Goal: Task Accomplishment & Management: Manage account settings

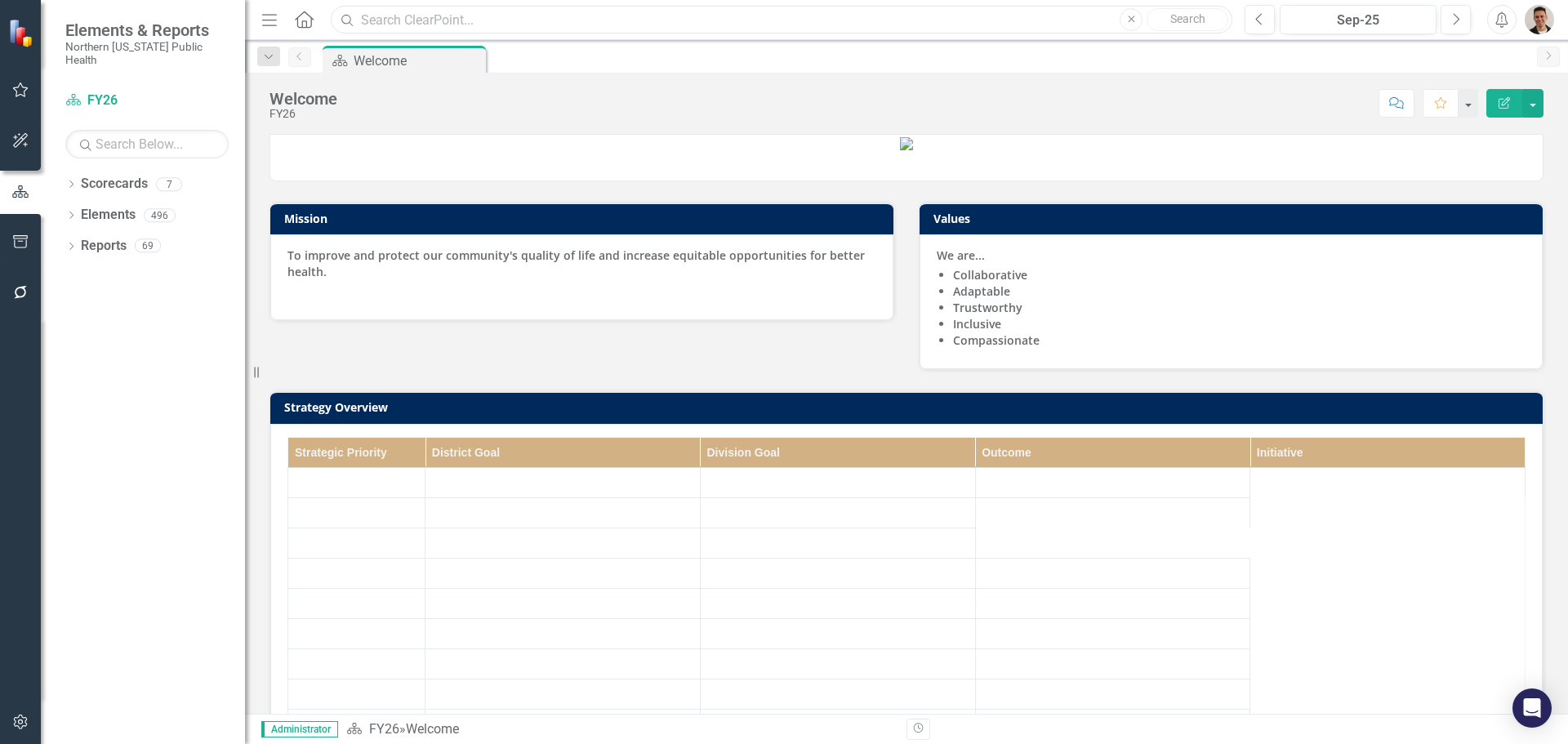
click at [388, 18] on input "text" at bounding box center [781, 20] width 902 height 29
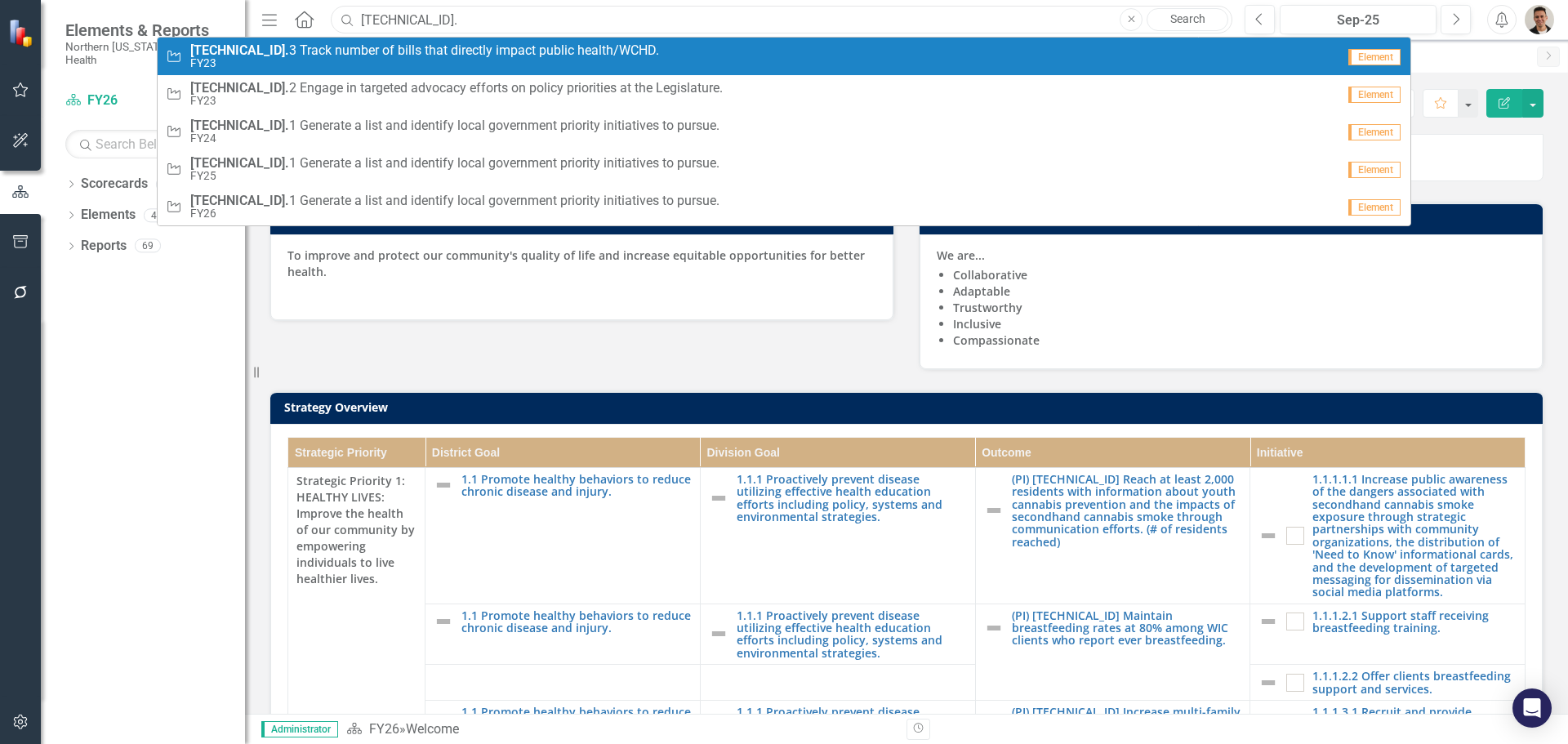
type input "3.3.1.1.1"
click at [317, 50] on span "3.3.1.1.1 Generate a list and identify local government priority initiatives to…" at bounding box center [427, 51] width 473 height 14
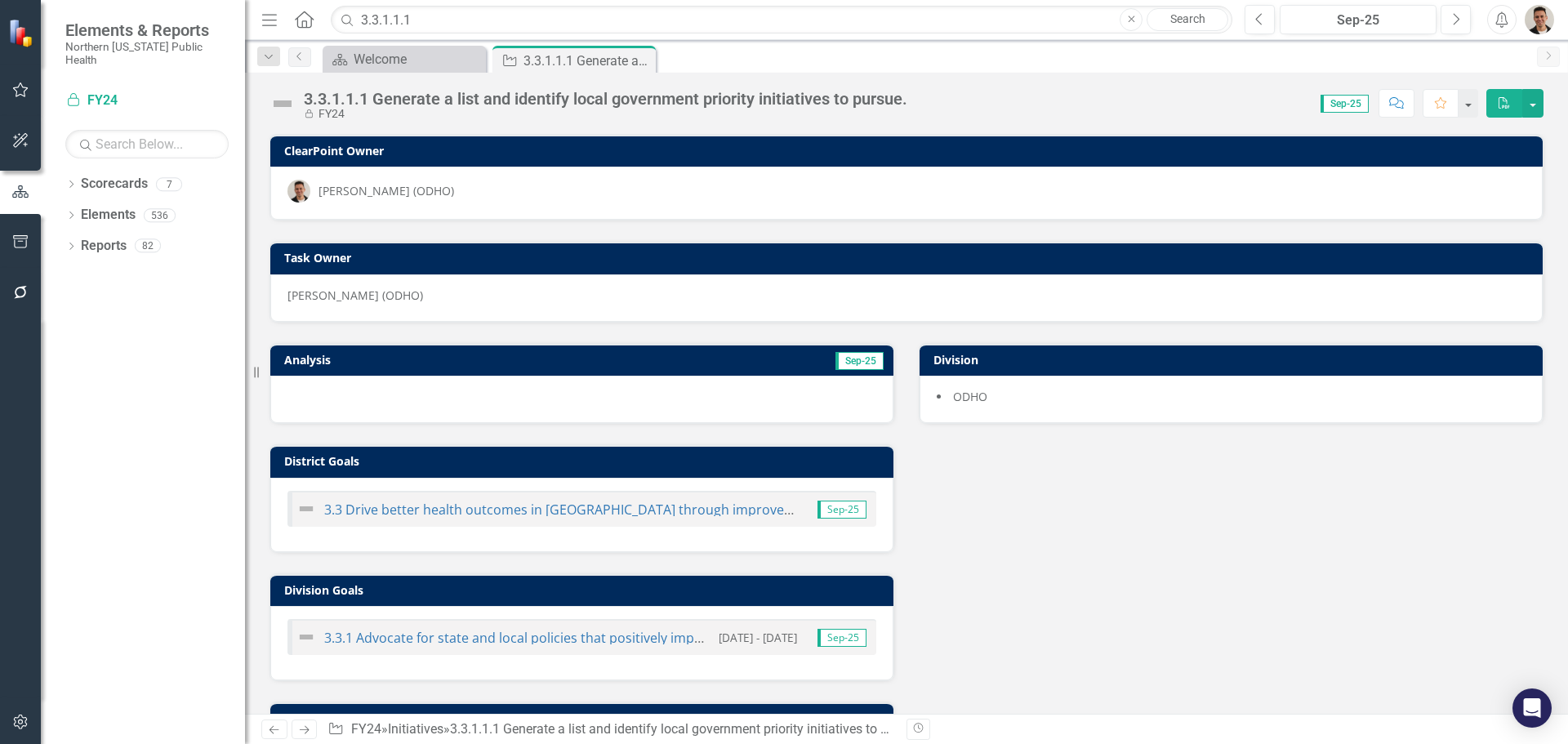
click at [1518, 101] on button "PDF" at bounding box center [1504, 104] width 36 height 29
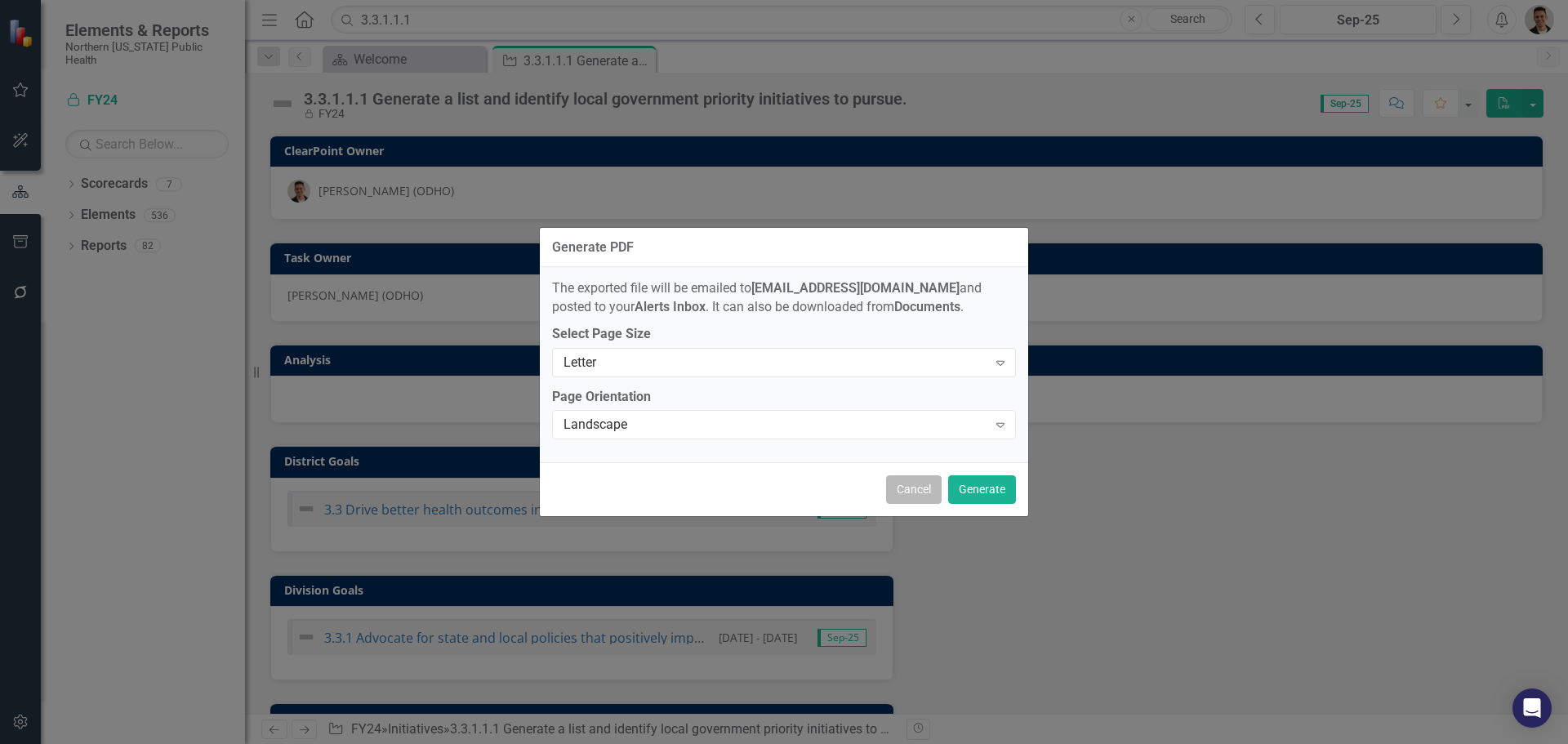
click at [916, 492] on button "Cancel" at bounding box center [914, 489] width 56 height 29
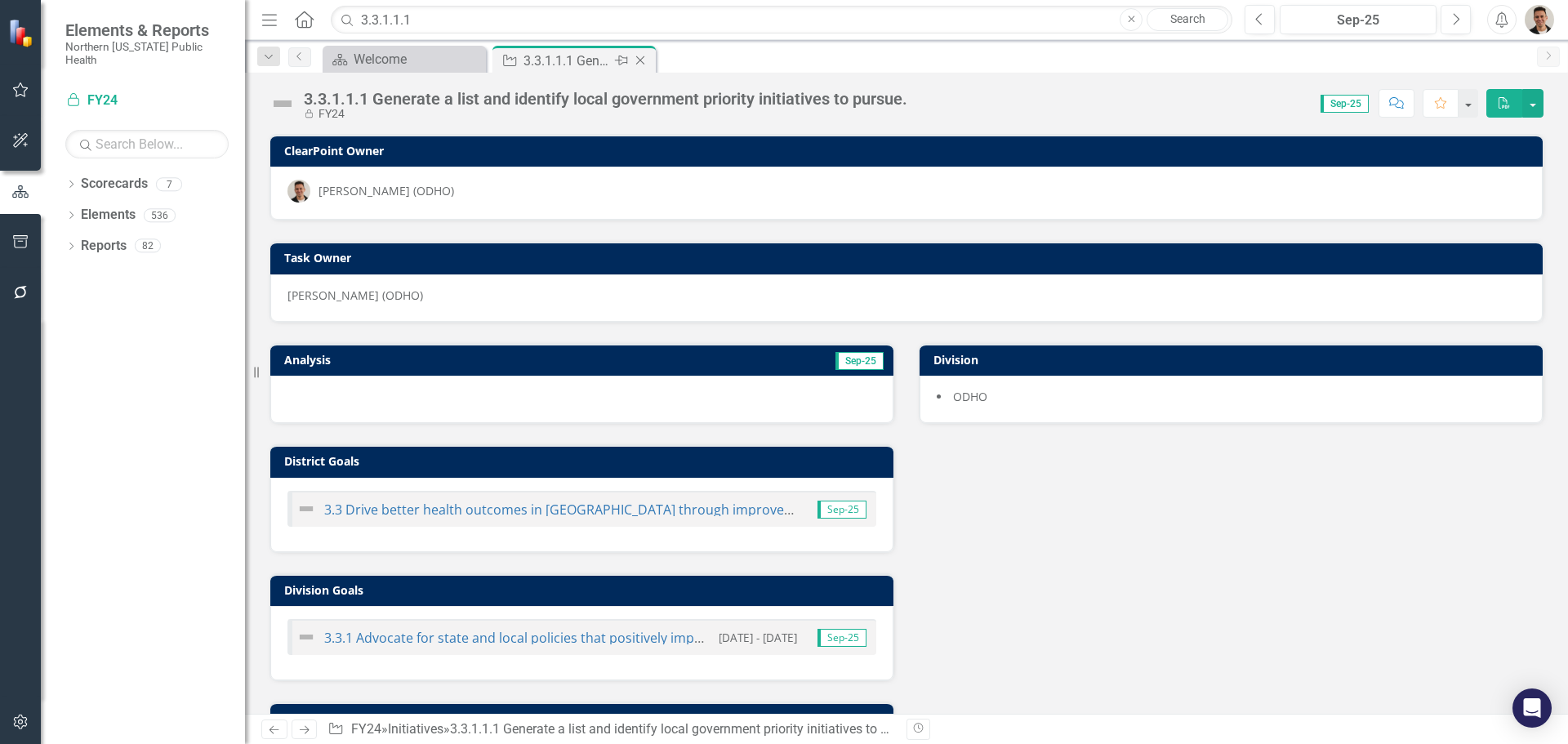
click at [609, 57] on div "3.3.1.1.1 Generate a list and identify local government priority initiatives to…" at bounding box center [567, 60] width 88 height 21
click at [561, 119] on div "Locked FY24" at bounding box center [606, 114] width 603 height 13
click at [386, 286] on div "[PERSON_NAME] (ODHO)" at bounding box center [905, 298] width 1272 height 47
click at [370, 189] on div "[PERSON_NAME] (ODHO)" at bounding box center [386, 191] width 135 height 16
click at [569, 60] on div "3.3.1.1.1 Generate a list and identify local government priority initiatives to…" at bounding box center [567, 60] width 88 height 21
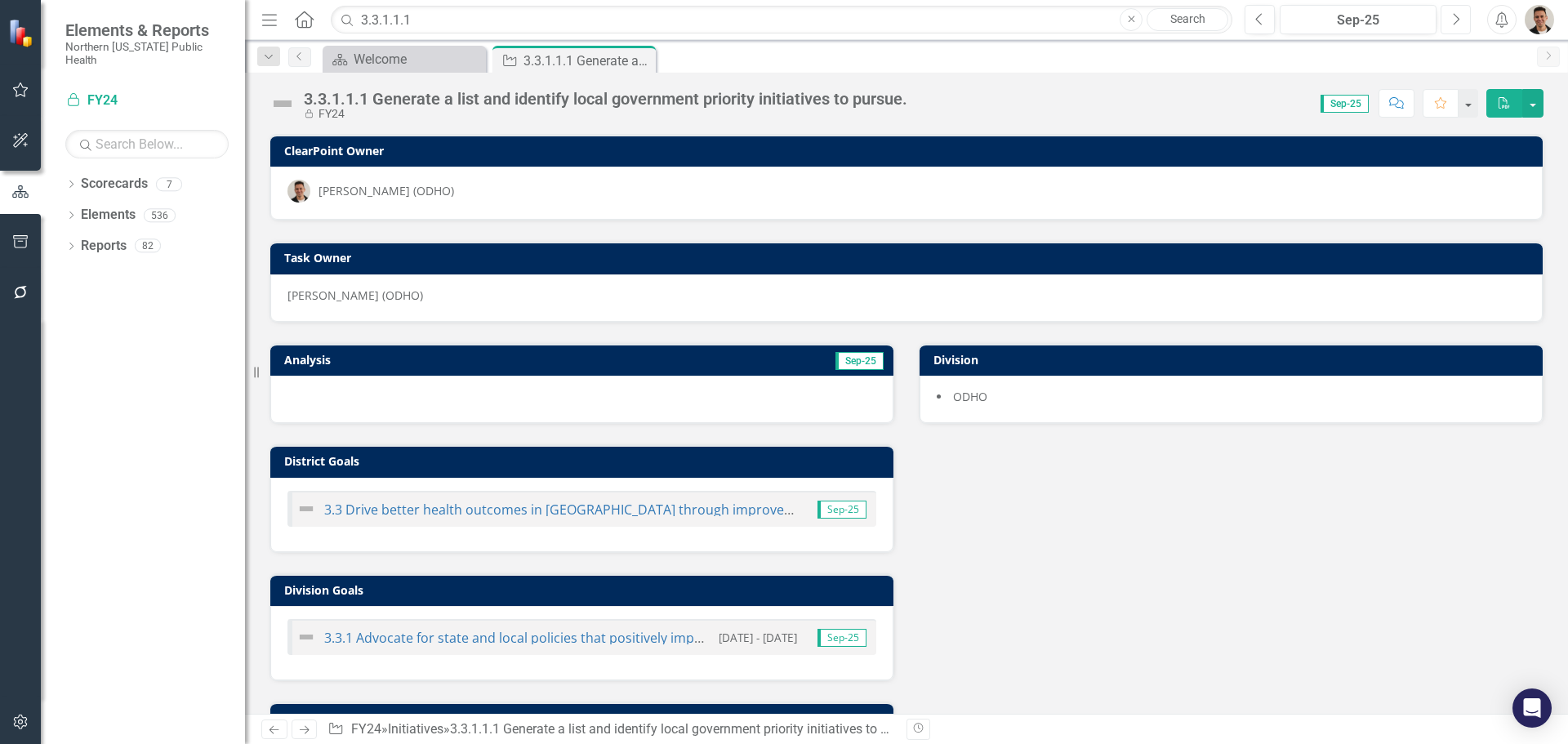
click at [1456, 14] on icon "Next" at bounding box center [1455, 20] width 9 height 14
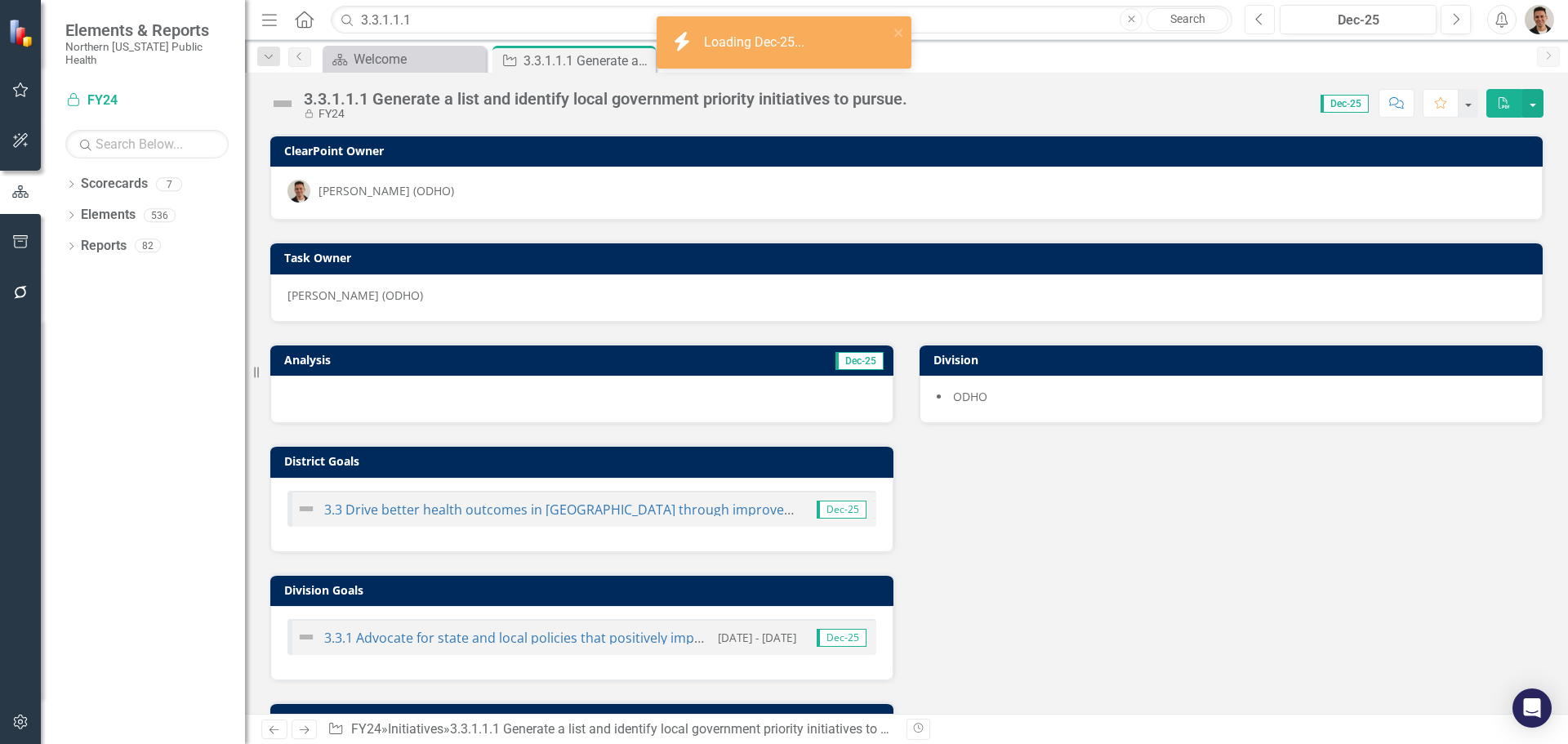
click at [1261, 22] on icon "Previous" at bounding box center [1259, 20] width 9 height 14
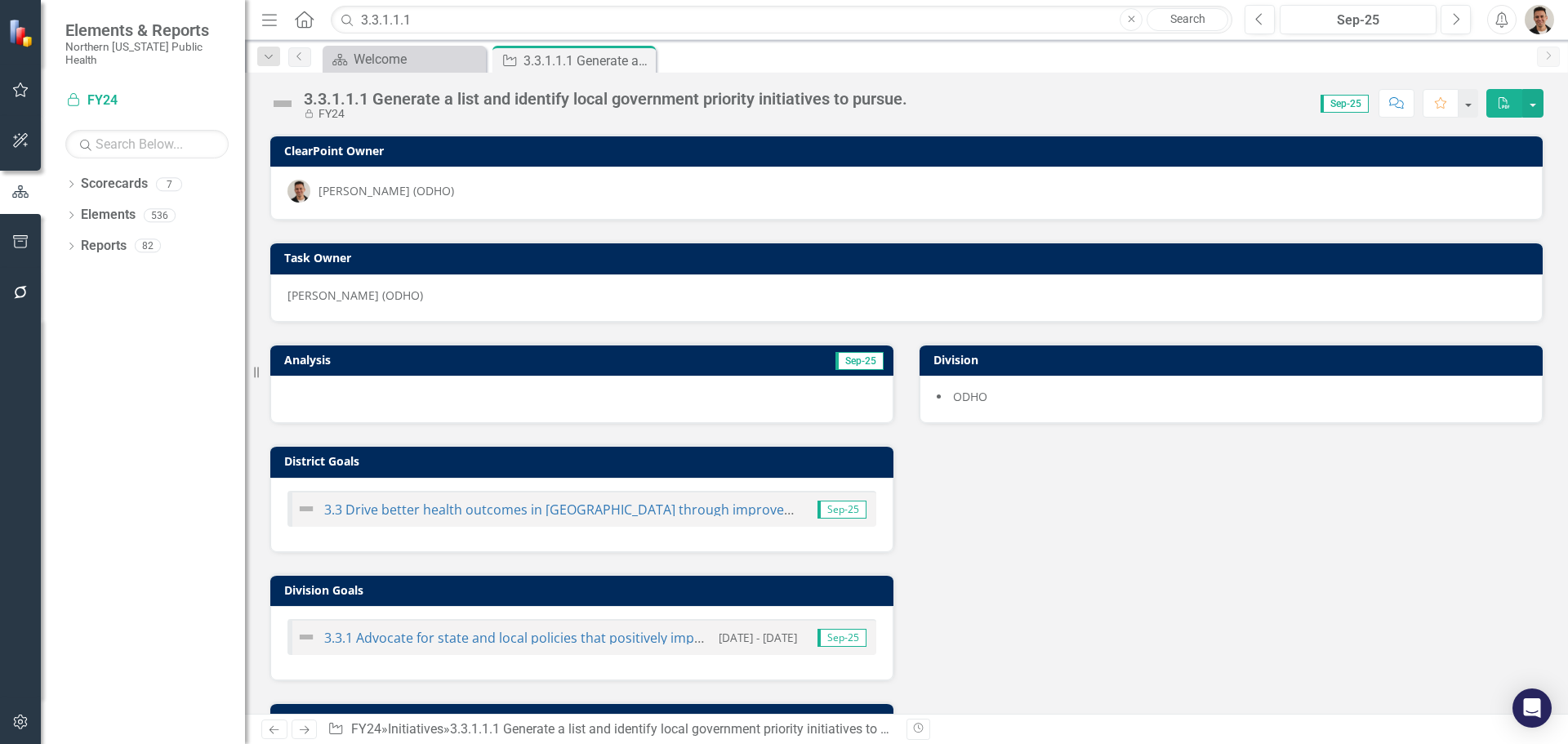
click at [351, 293] on p "[PERSON_NAME] (ODHO)" at bounding box center [905, 295] width 1238 height 16
click at [615, 389] on div at bounding box center [581, 399] width 623 height 47
click at [545, 375] on div "Analysis Sep-25" at bounding box center [581, 359] width 623 height 32
drag, startPoint x: 266, startPoint y: 383, endPoint x: 280, endPoint y: 382, distance: 14.0
click at [267, 382] on div "Analysis Sep-25" at bounding box center [581, 373] width 649 height 101
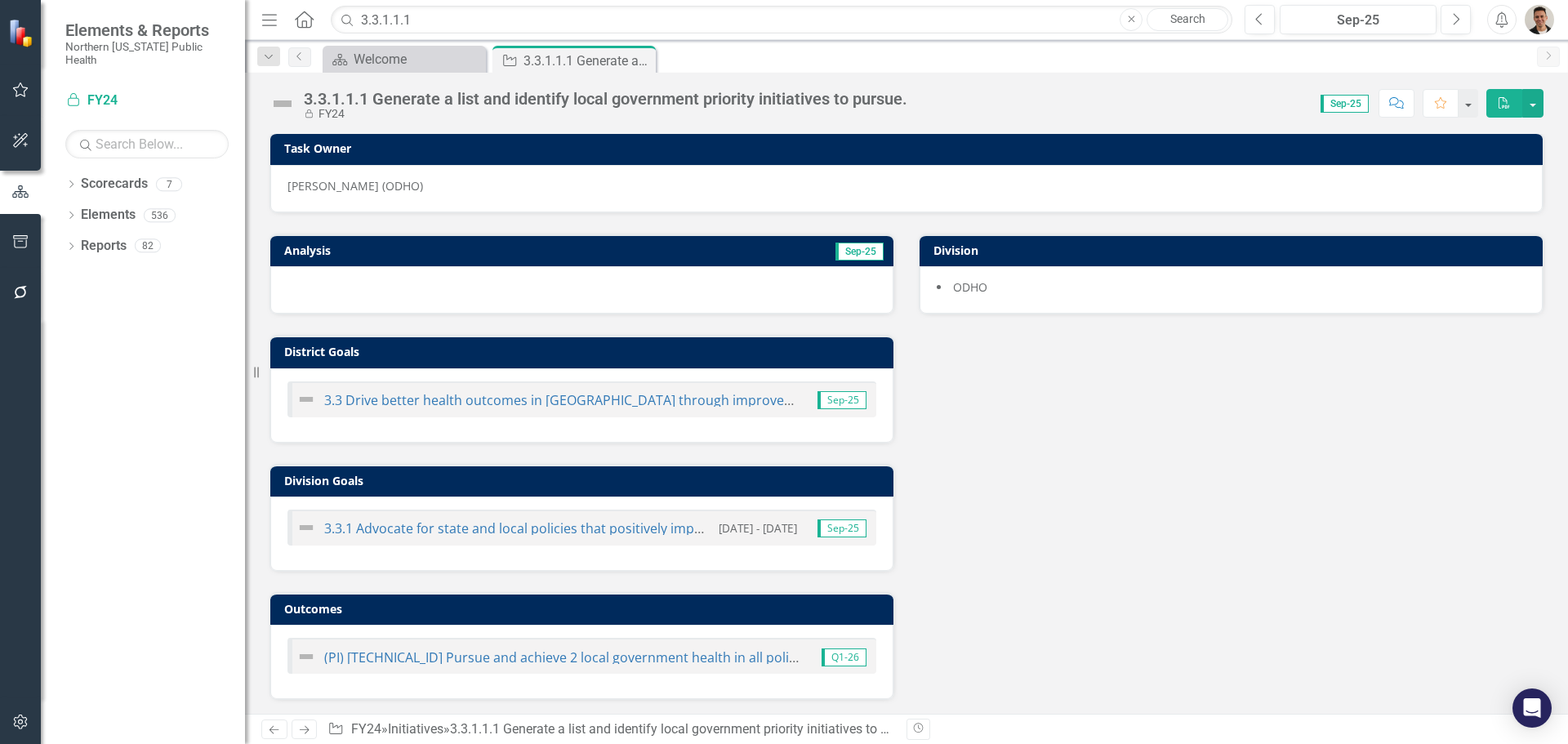
scroll to position [112, 0]
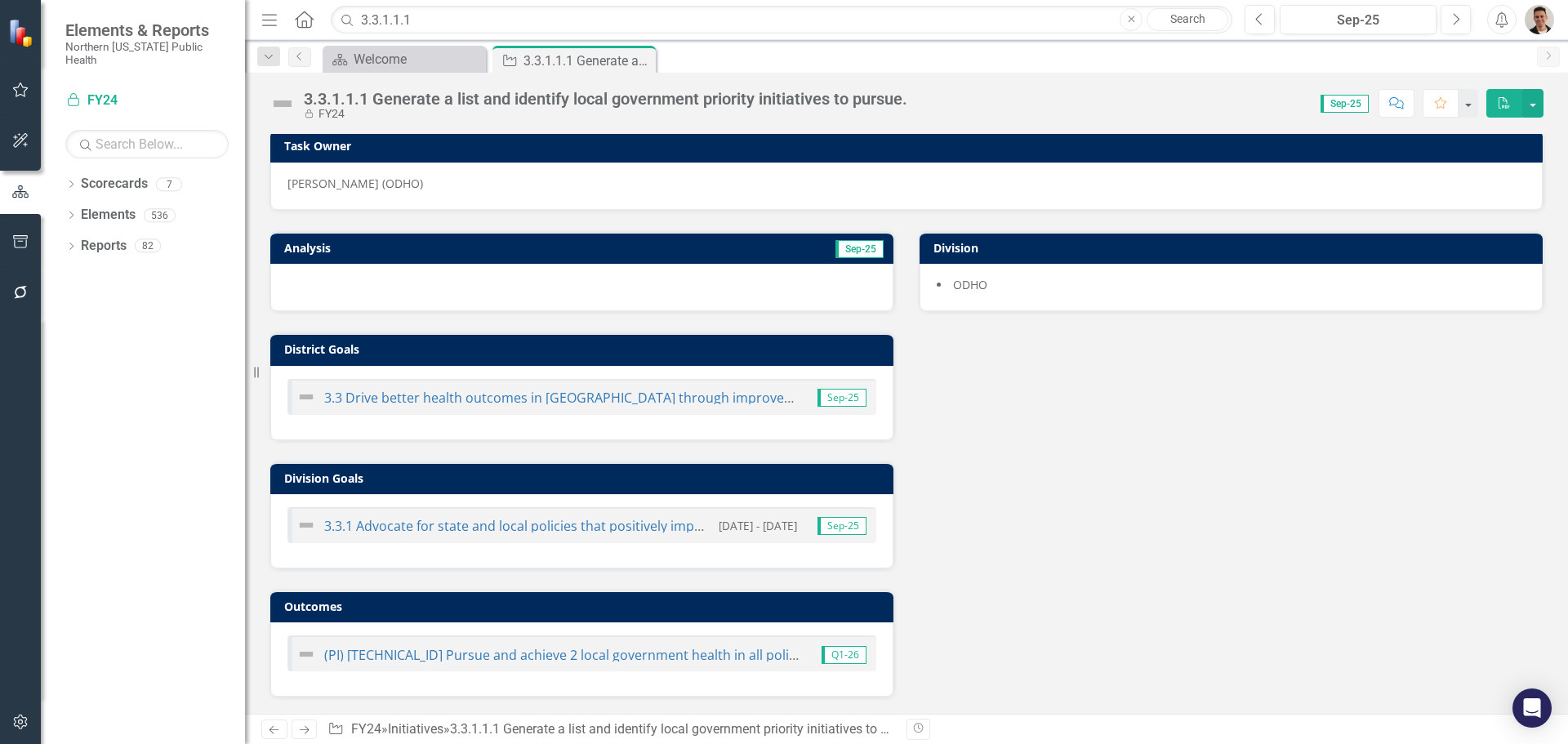
click at [23, 79] on button "button" at bounding box center [21, 90] width 37 height 34
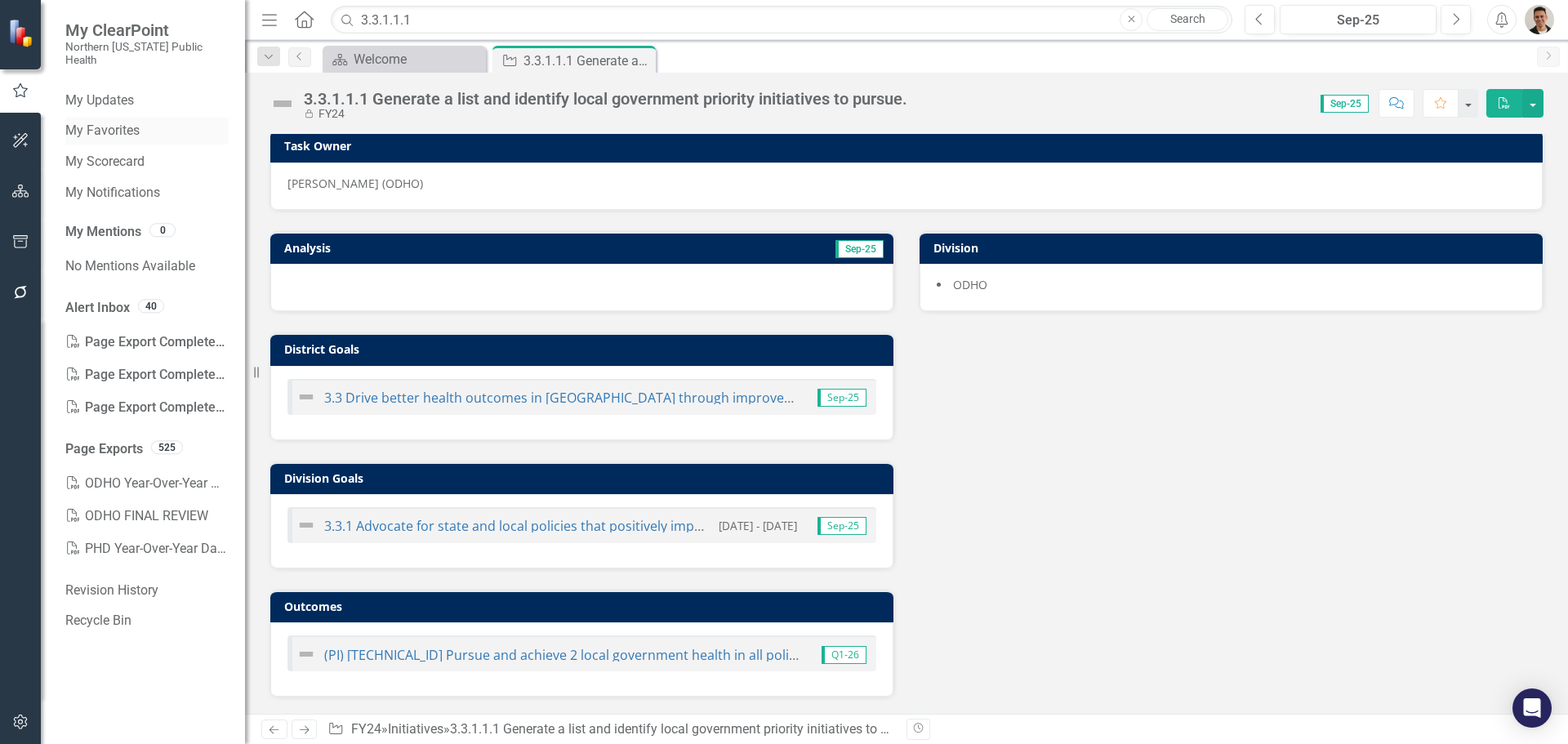
click at [125, 122] on link "My Favorites" at bounding box center [146, 131] width 163 height 19
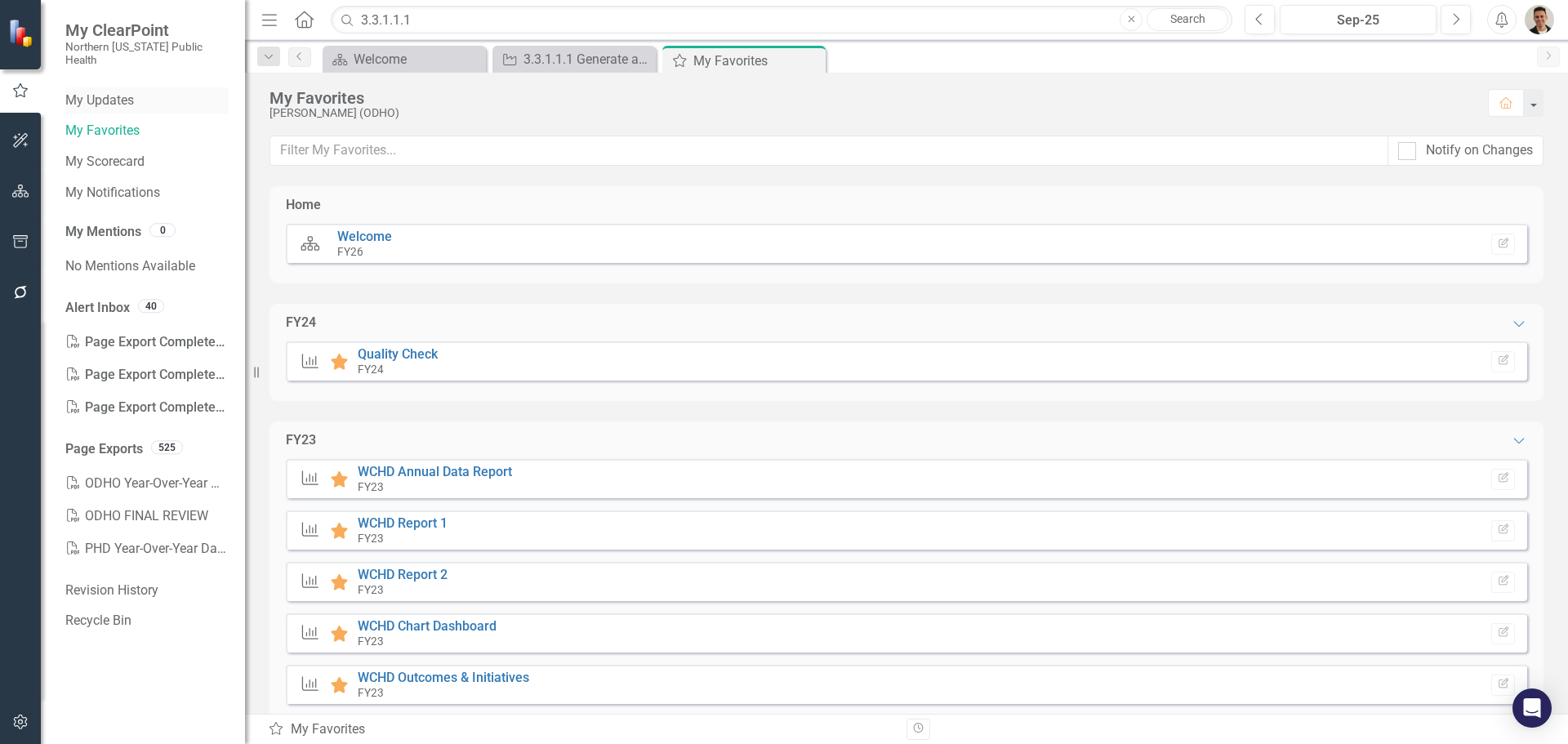
click at [114, 91] on link "My Updates" at bounding box center [146, 100] width 163 height 19
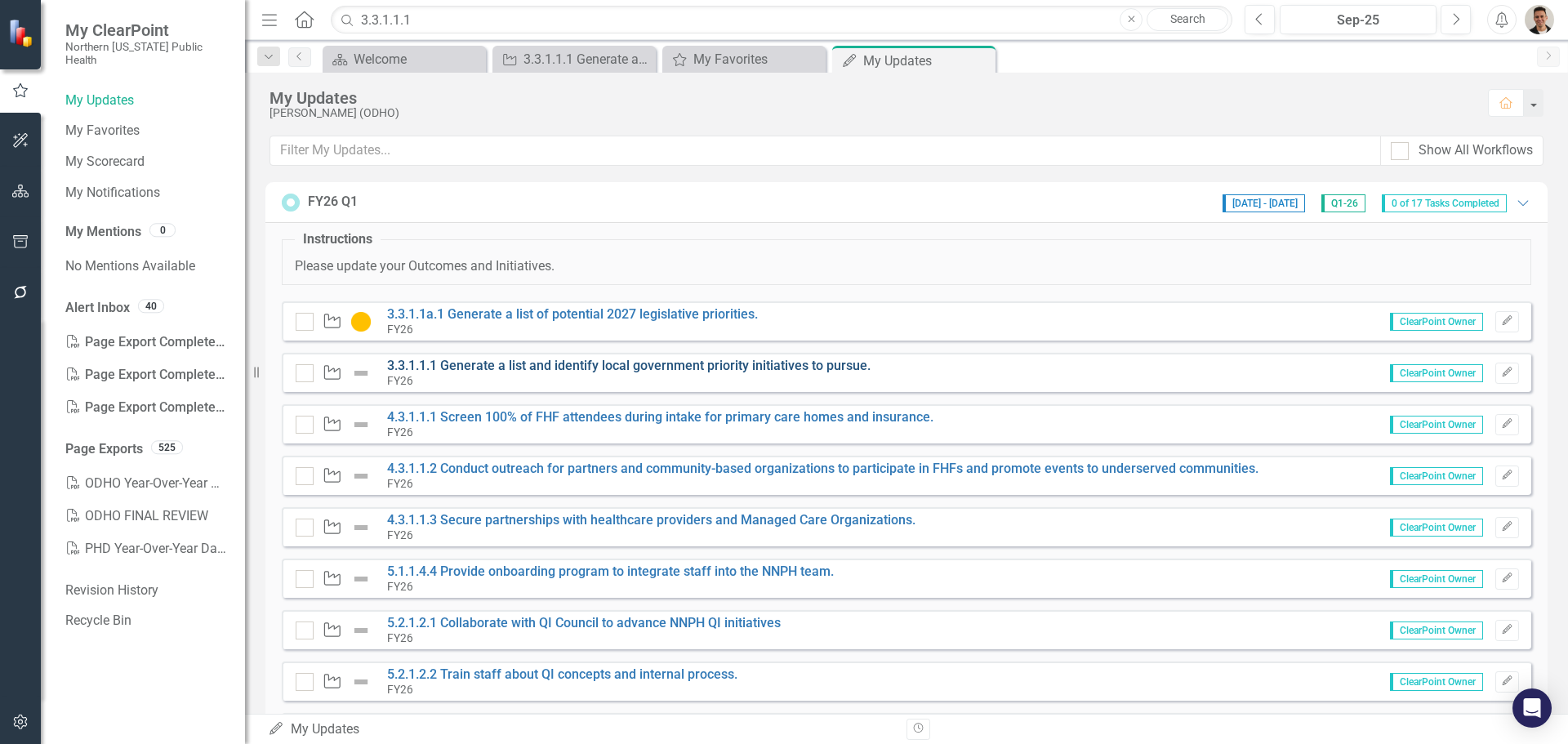
click at [530, 368] on link "3.3.1.1.1 Generate a list and identify local government priority initiatives to…" at bounding box center [629, 365] width 484 height 15
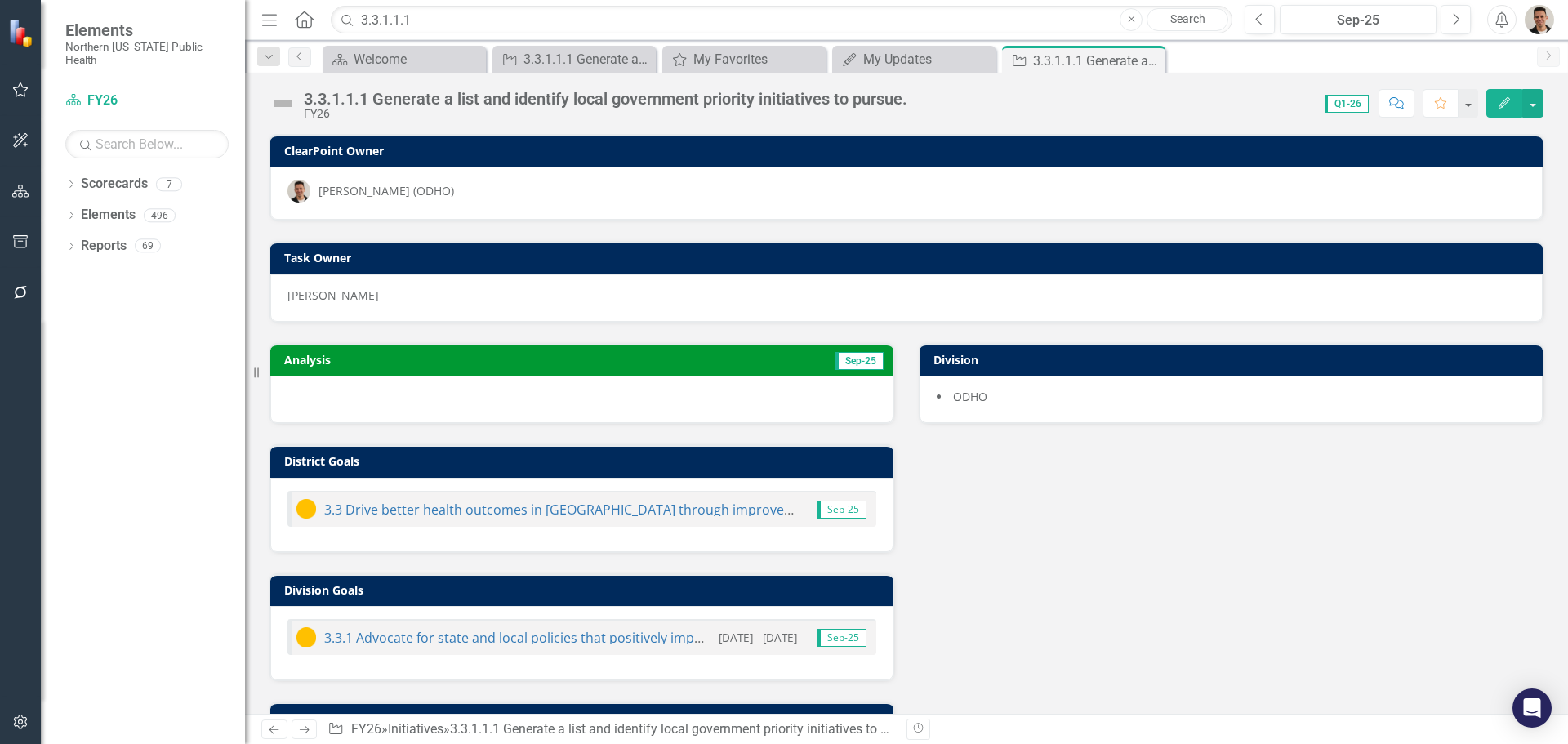
click at [530, 368] on td "Analysis" at bounding box center [430, 361] width 291 height 24
click at [561, 417] on div at bounding box center [581, 399] width 623 height 47
click at [1502, 108] on button "Edit" at bounding box center [1504, 104] width 36 height 29
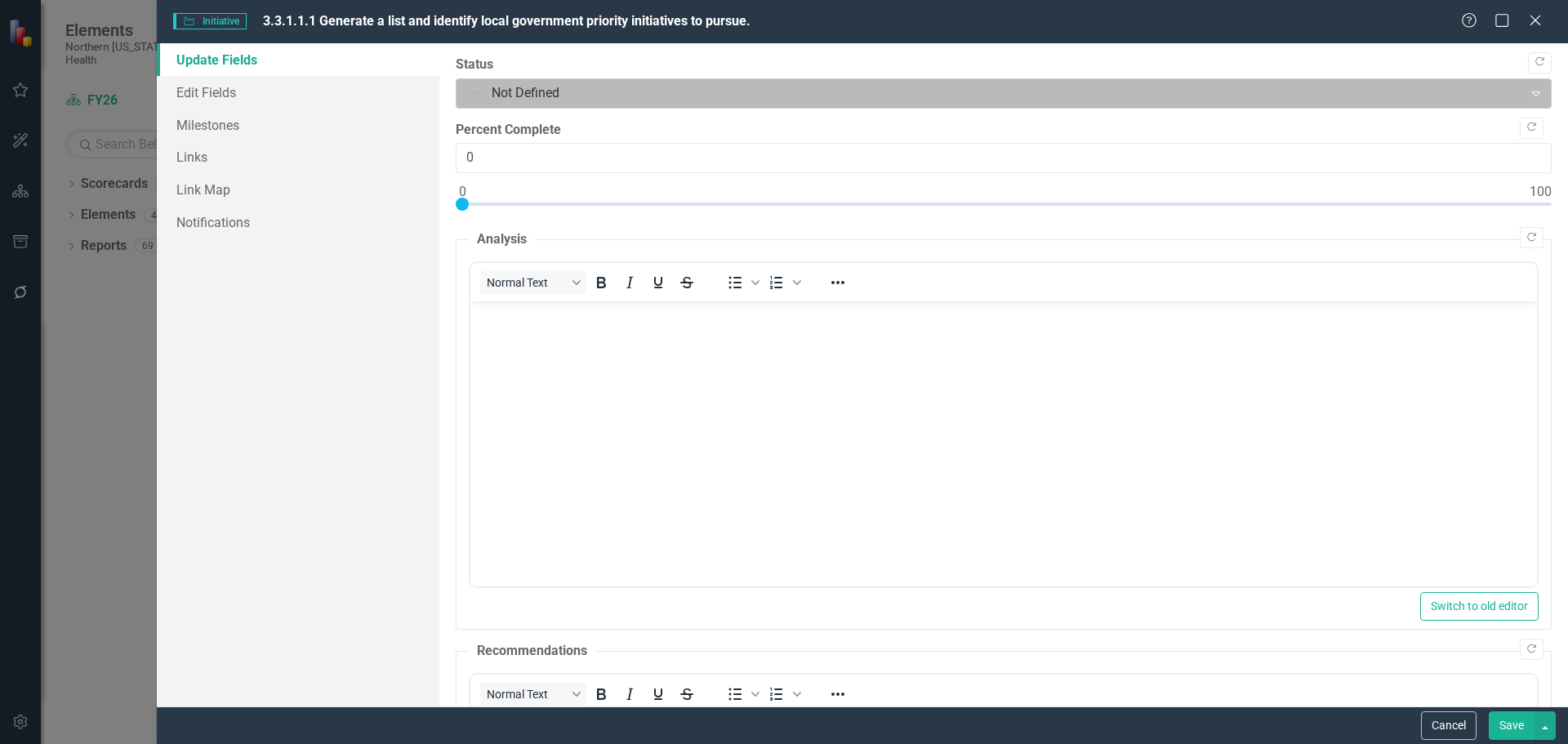
click at [526, 94] on div at bounding box center [989, 93] width 1046 height 22
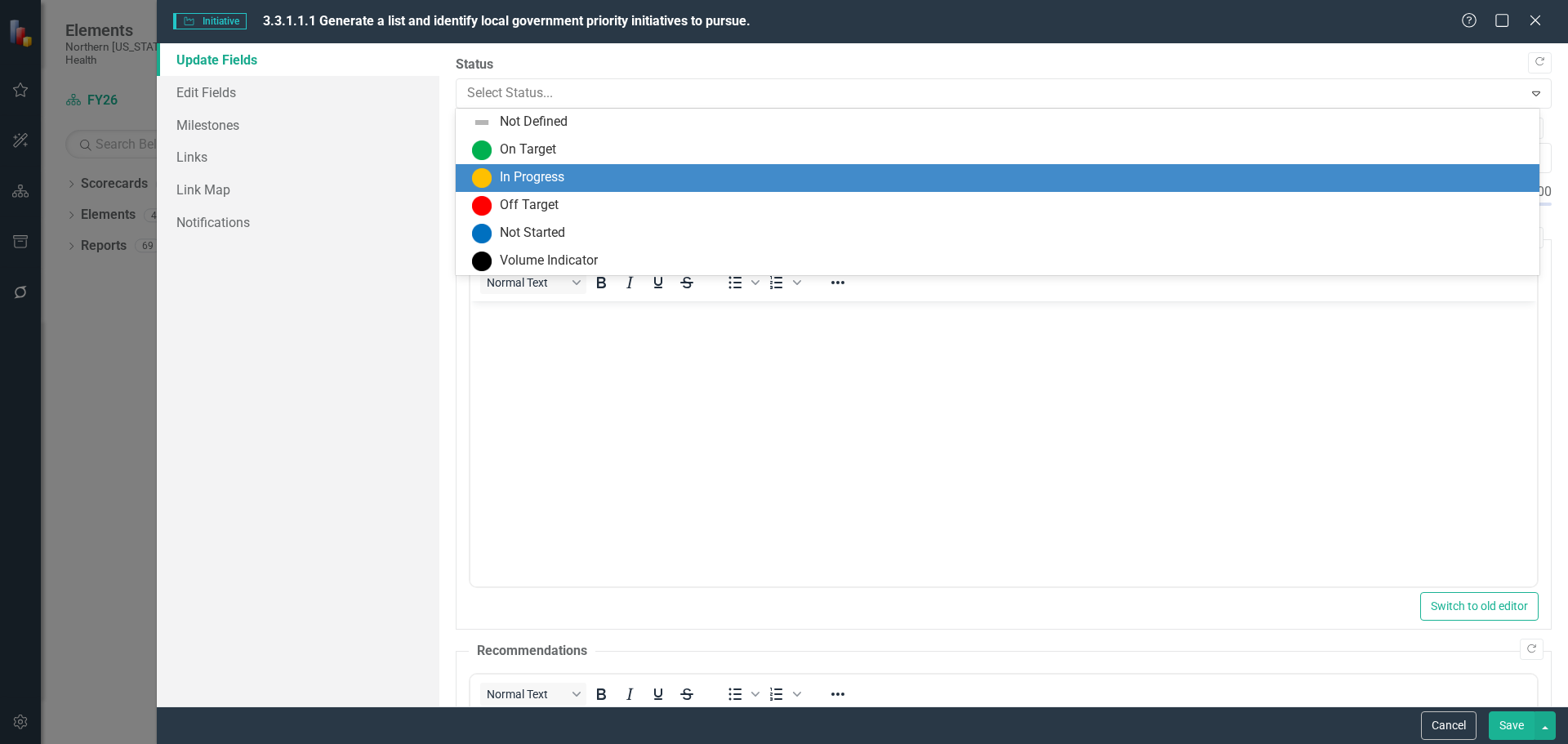
click at [511, 173] on div "In Progress" at bounding box center [532, 177] width 64 height 19
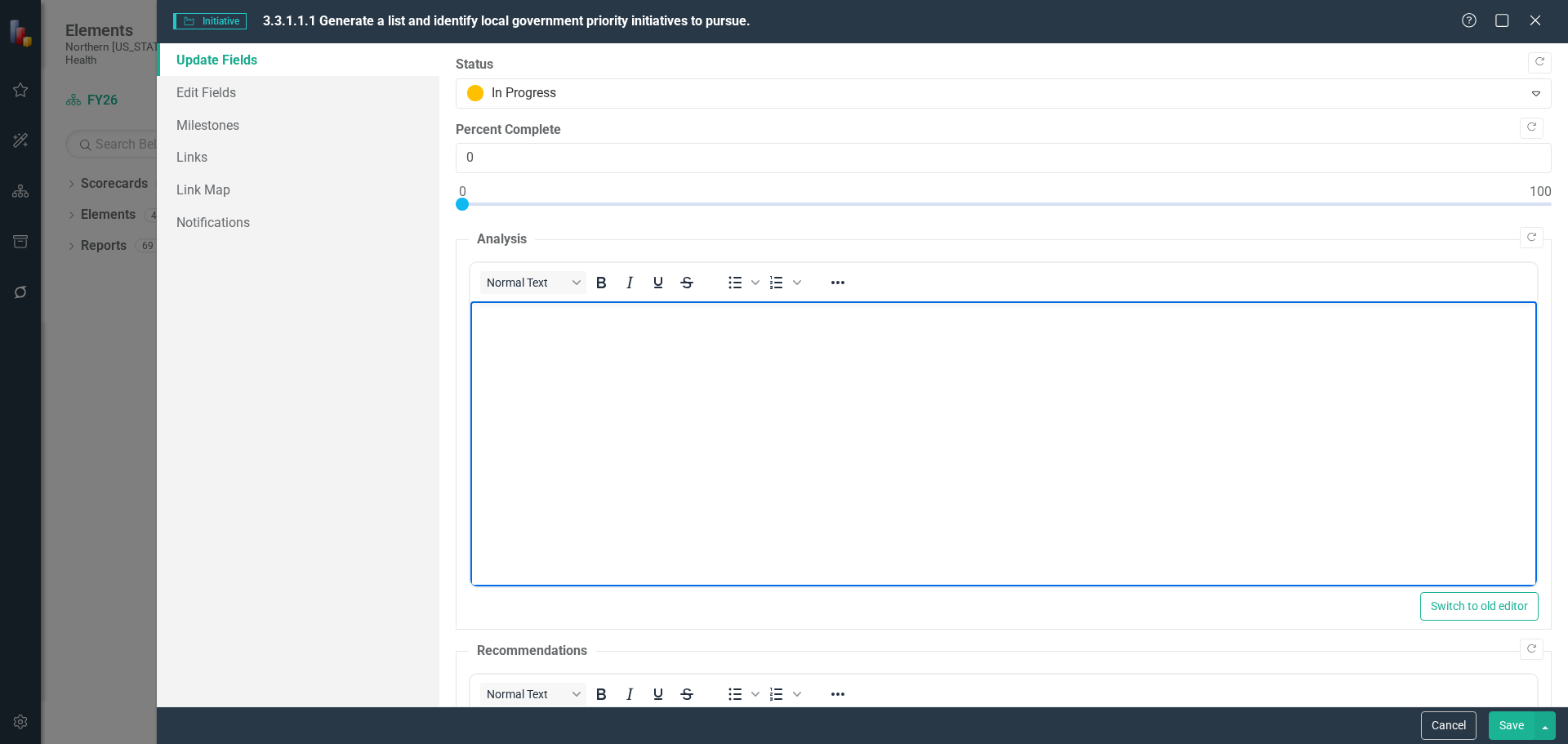
click at [507, 371] on body "Rich Text Area. Press ALT-0 for help." at bounding box center [1002, 423] width 1066 height 245
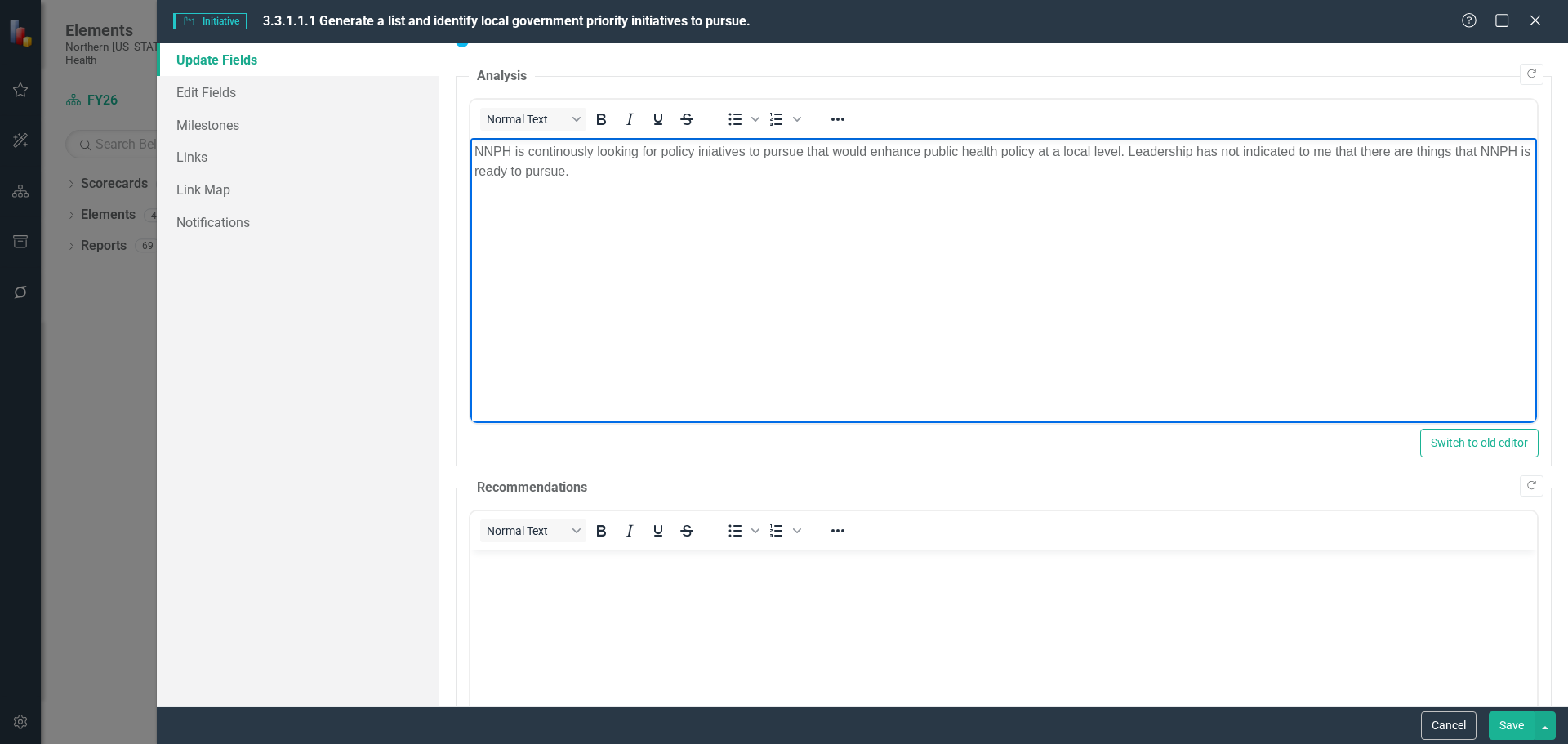
scroll to position [359, 0]
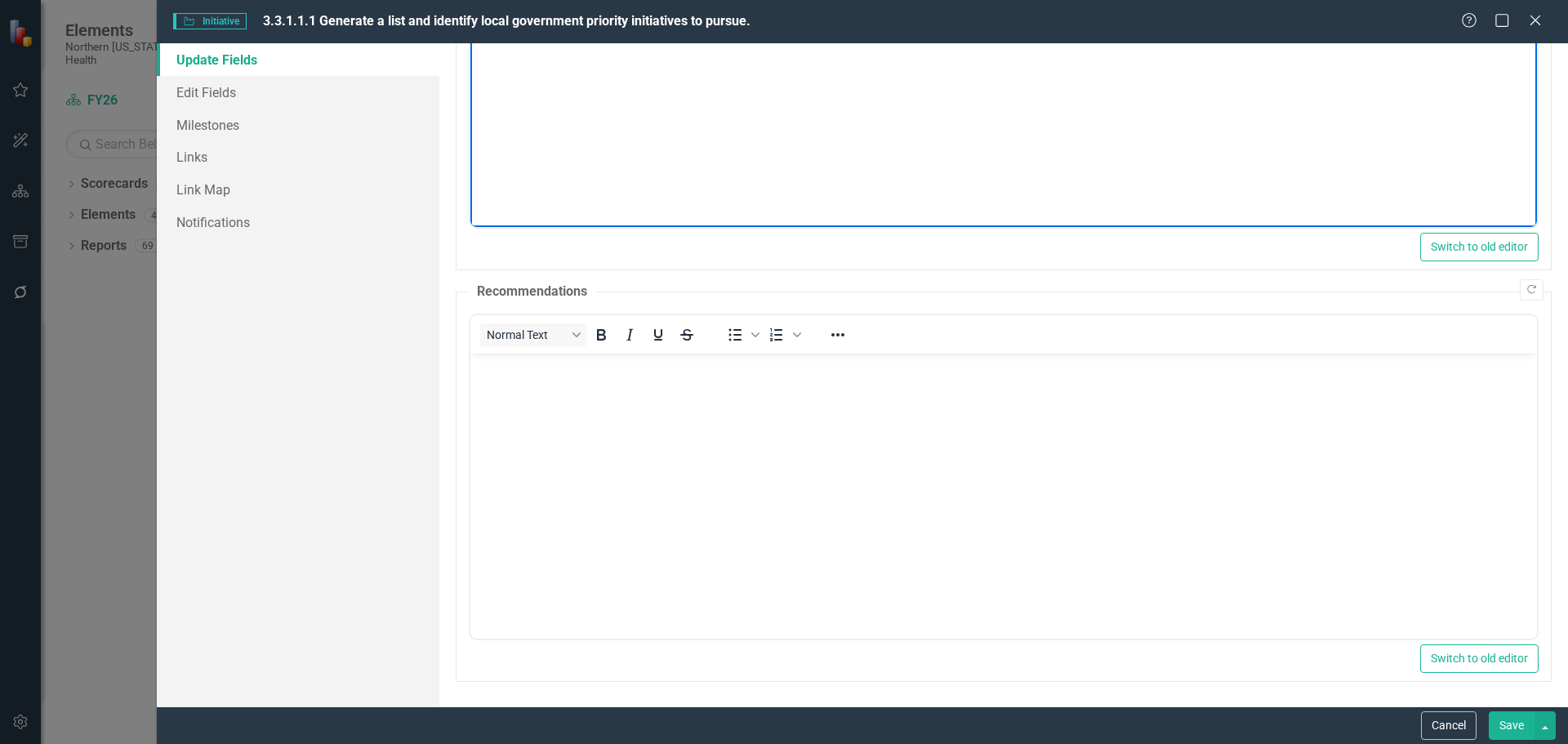
click at [566, 406] on body "Rich Text Area. Press ALT-0 for help." at bounding box center [1002, 475] width 1066 height 245
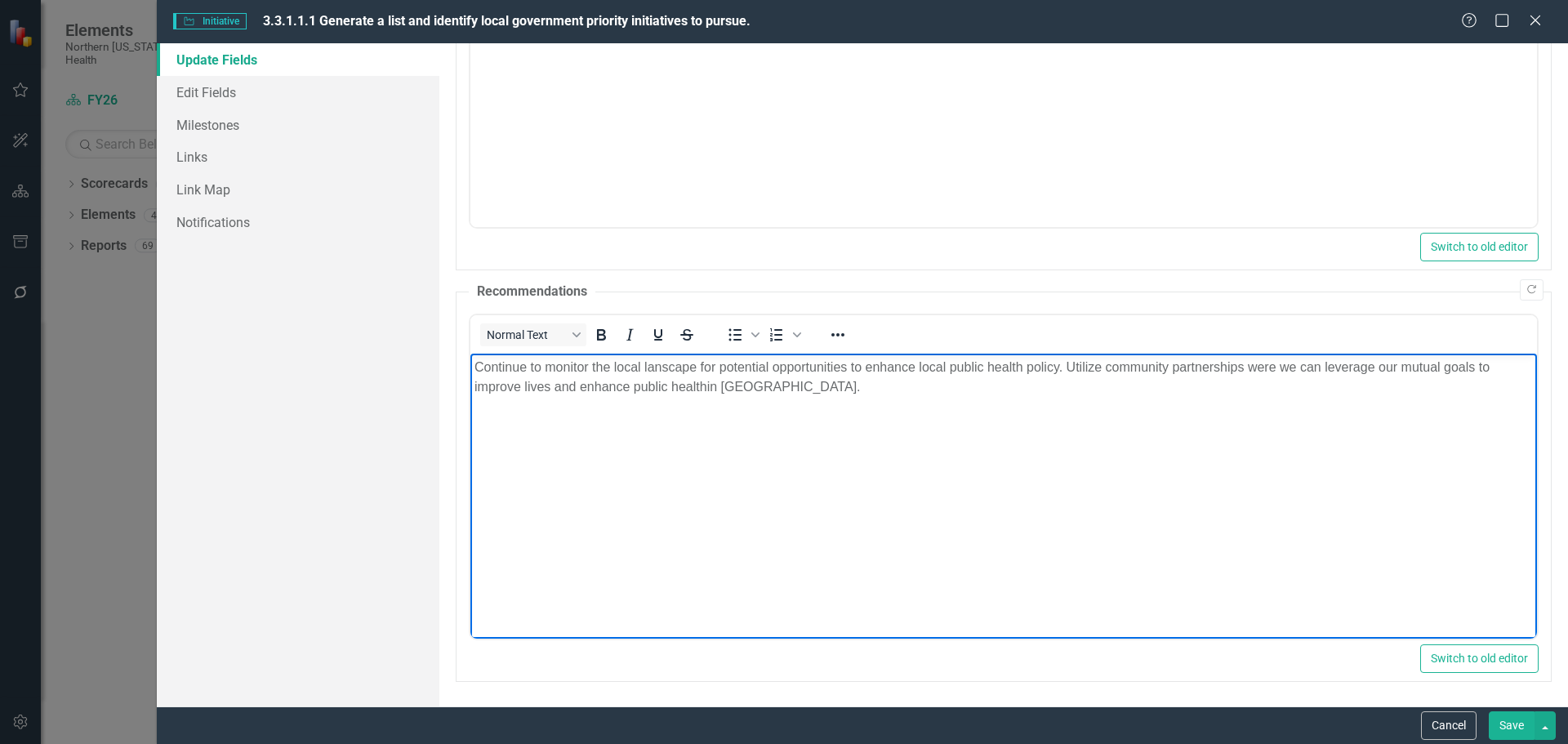
click at [1325, 365] on p "Continue to monitor the local lanscape for potential opportunities to enhance l…" at bounding box center [1003, 376] width 1058 height 39
click at [1505, 727] on button "Save" at bounding box center [1511, 726] width 46 height 29
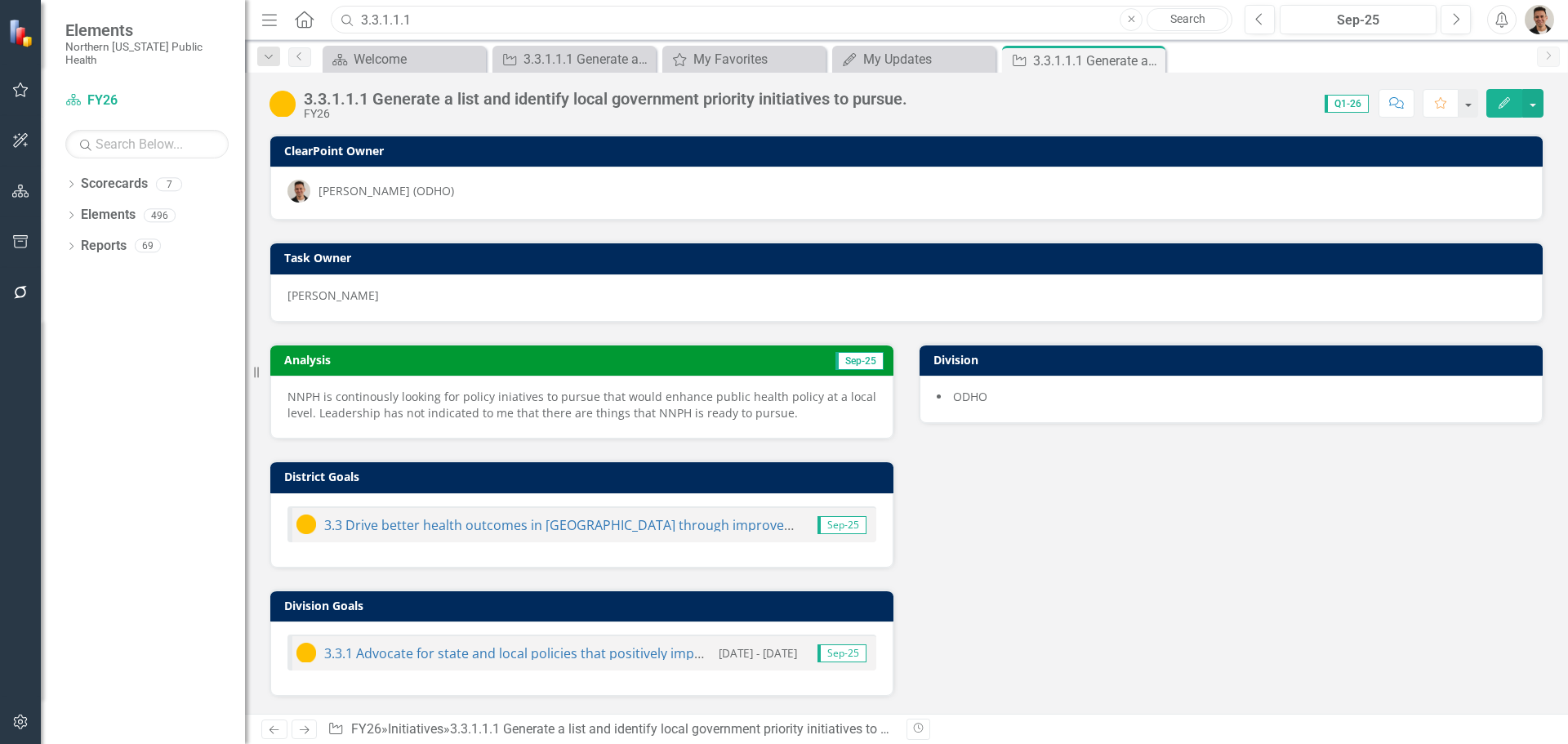
click at [422, 22] on input "3.3.1.1.1" at bounding box center [781, 20] width 902 height 29
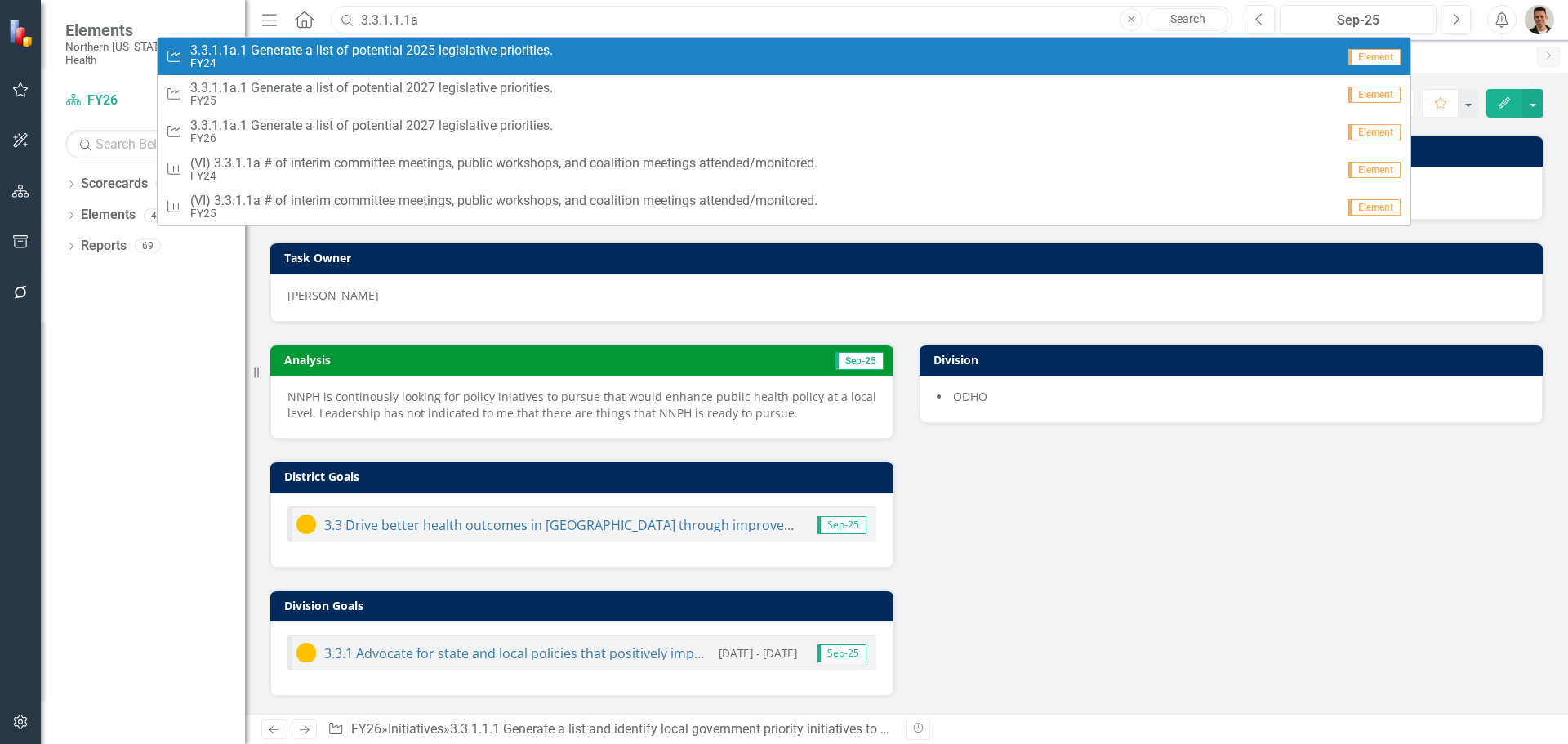
type input "3.3.1.1.1a"
click at [469, 52] on span "3.3.1.1a.1 Generate a list of potential 2025 legislative priorities." at bounding box center [372, 51] width 363 height 14
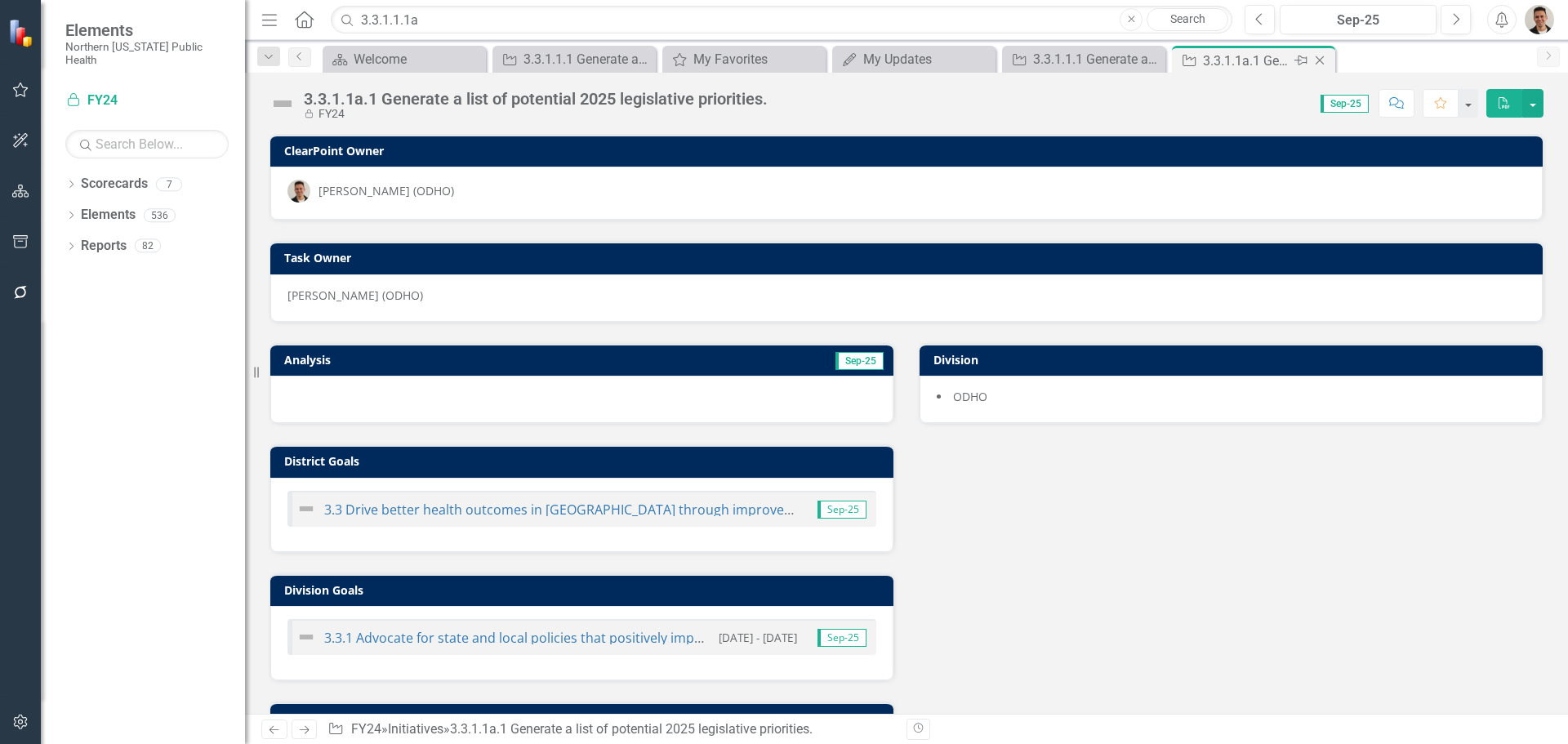
click at [1228, 65] on div "3.3.1.1a.1 Generate a list of potential 2025 legislative priorities." at bounding box center [1246, 60] width 88 height 21
click at [1336, 103] on span "Sep-25" at bounding box center [1344, 104] width 48 height 18
click at [1396, 104] on icon "Comment" at bounding box center [1396, 103] width 14 height 12
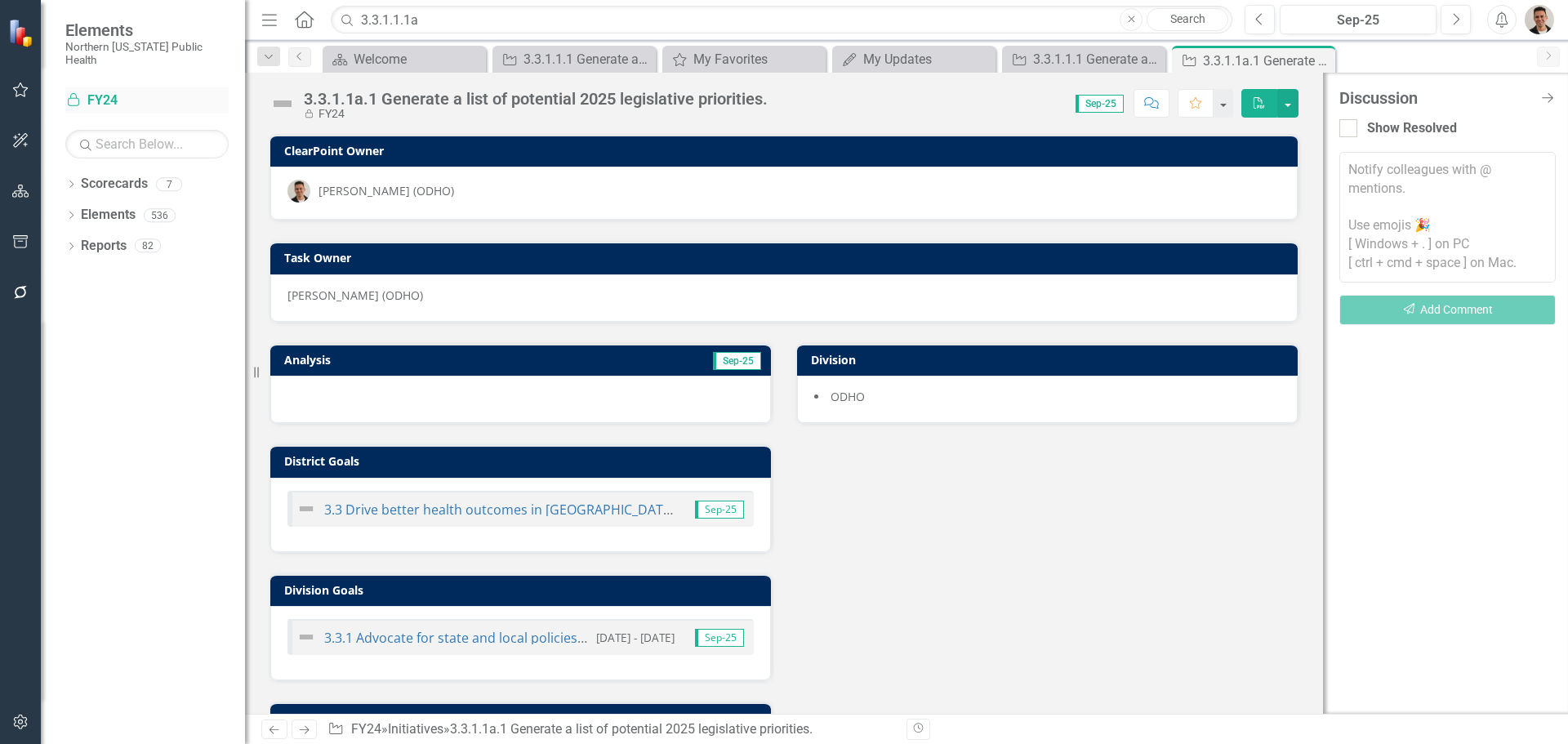
click at [100, 91] on link "Locked FY24" at bounding box center [146, 100] width 163 height 19
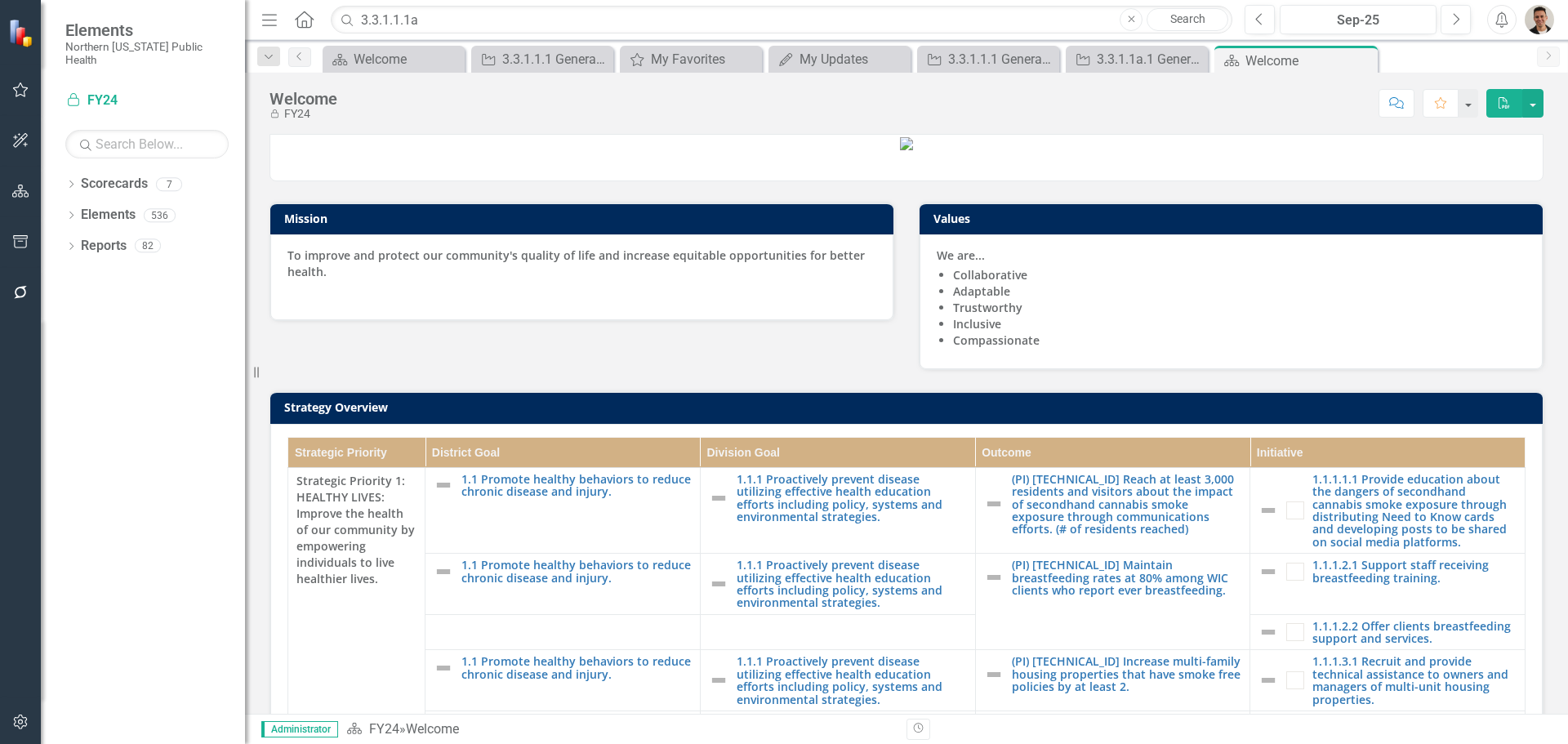
click at [1191, 14] on link "Search" at bounding box center [1187, 19] width 81 height 23
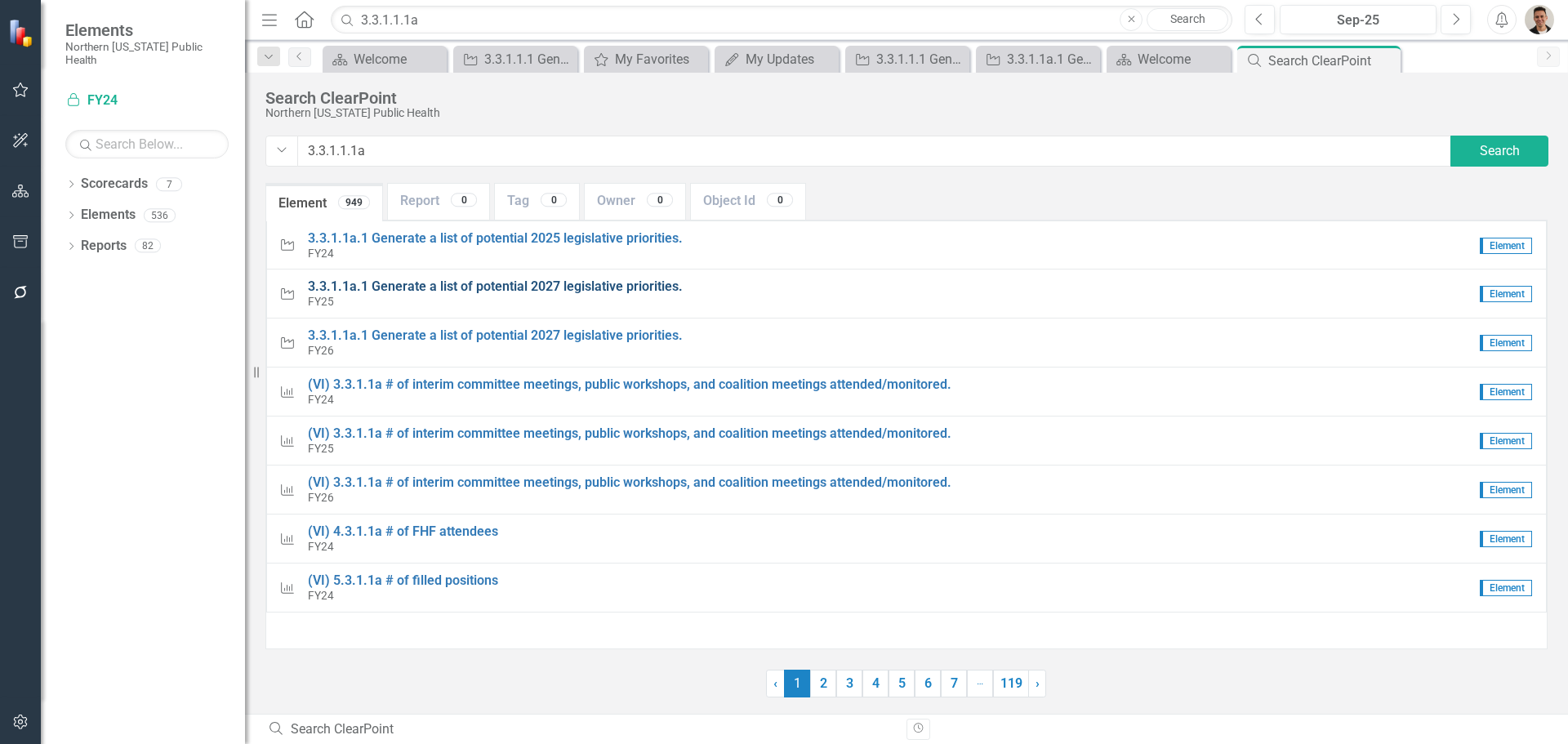
click at [381, 293] on span "3.3.1.1a.1 Generate a list of potential 2027 legislative priorities." at bounding box center [495, 285] width 375 height 15
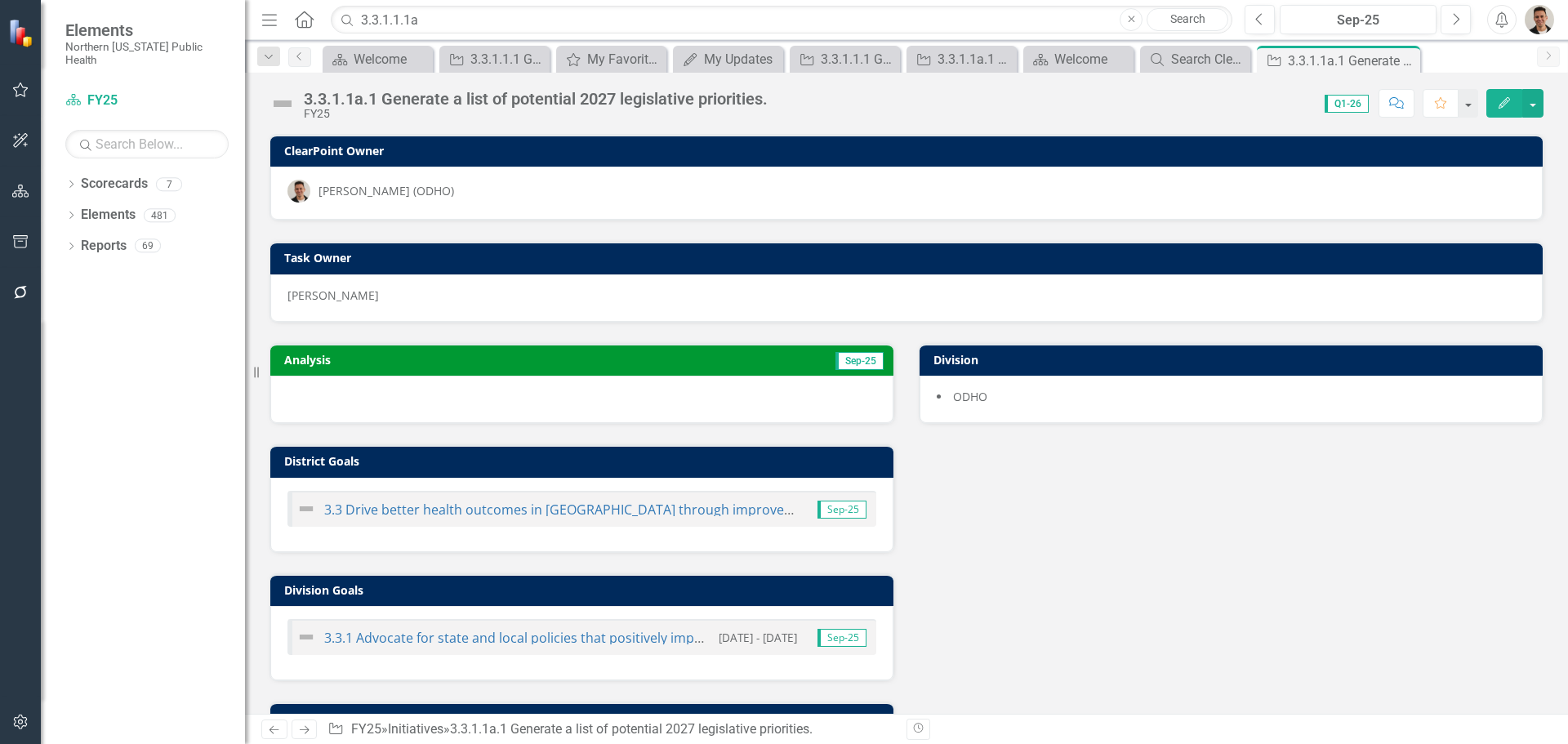
click at [1510, 105] on icon "Edit" at bounding box center [1504, 103] width 14 height 12
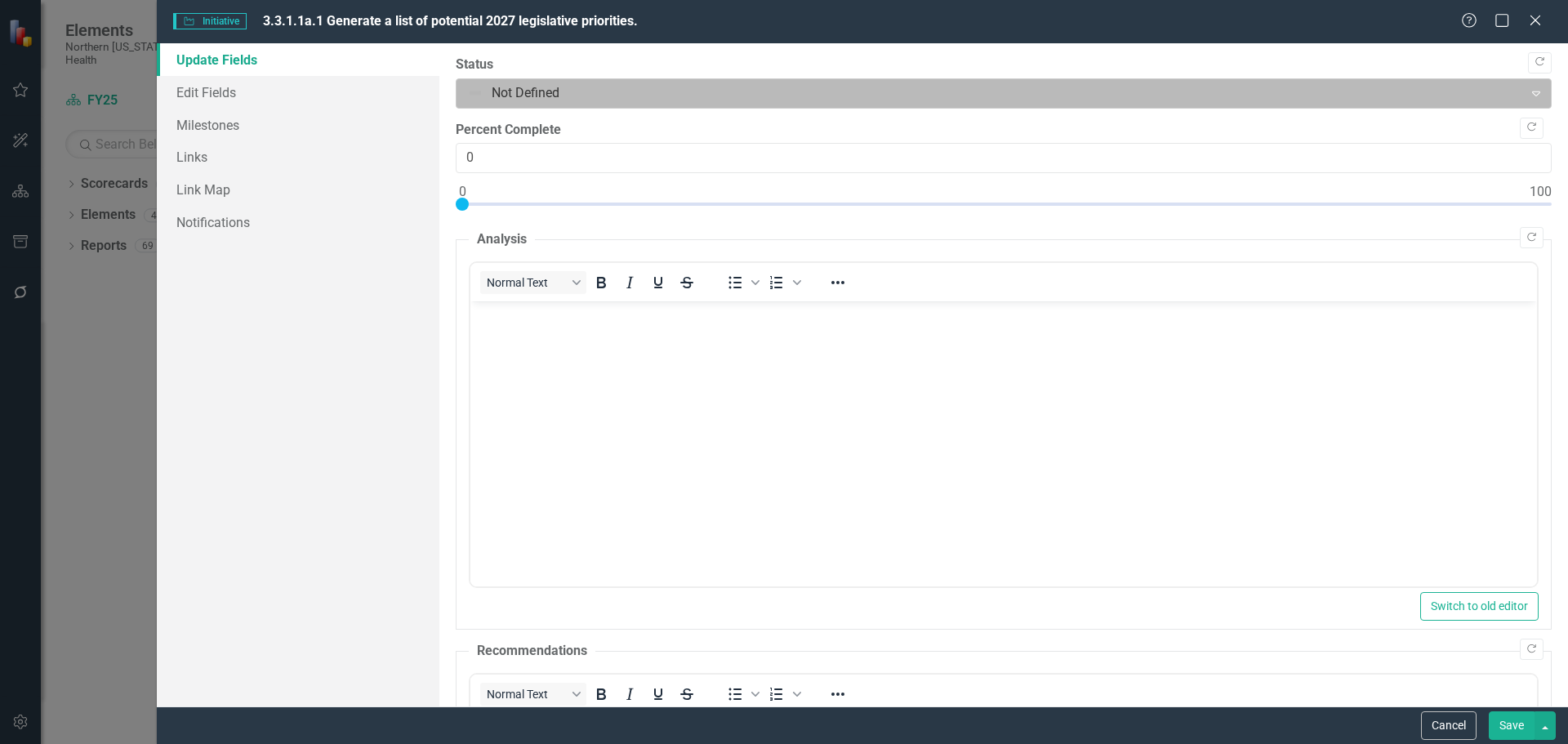
click at [530, 92] on div at bounding box center [989, 93] width 1046 height 22
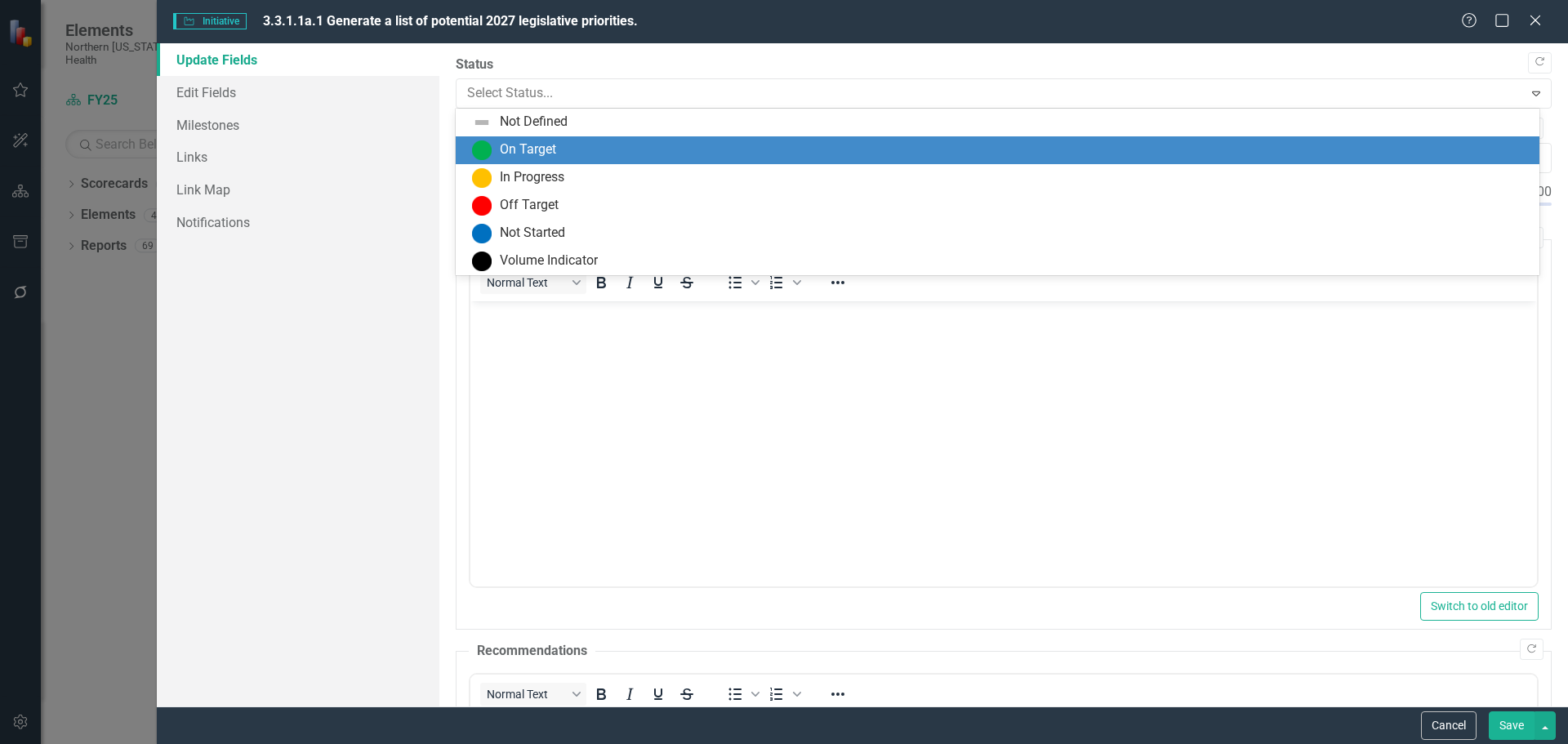
click at [535, 145] on div "On Target" at bounding box center [528, 150] width 56 height 19
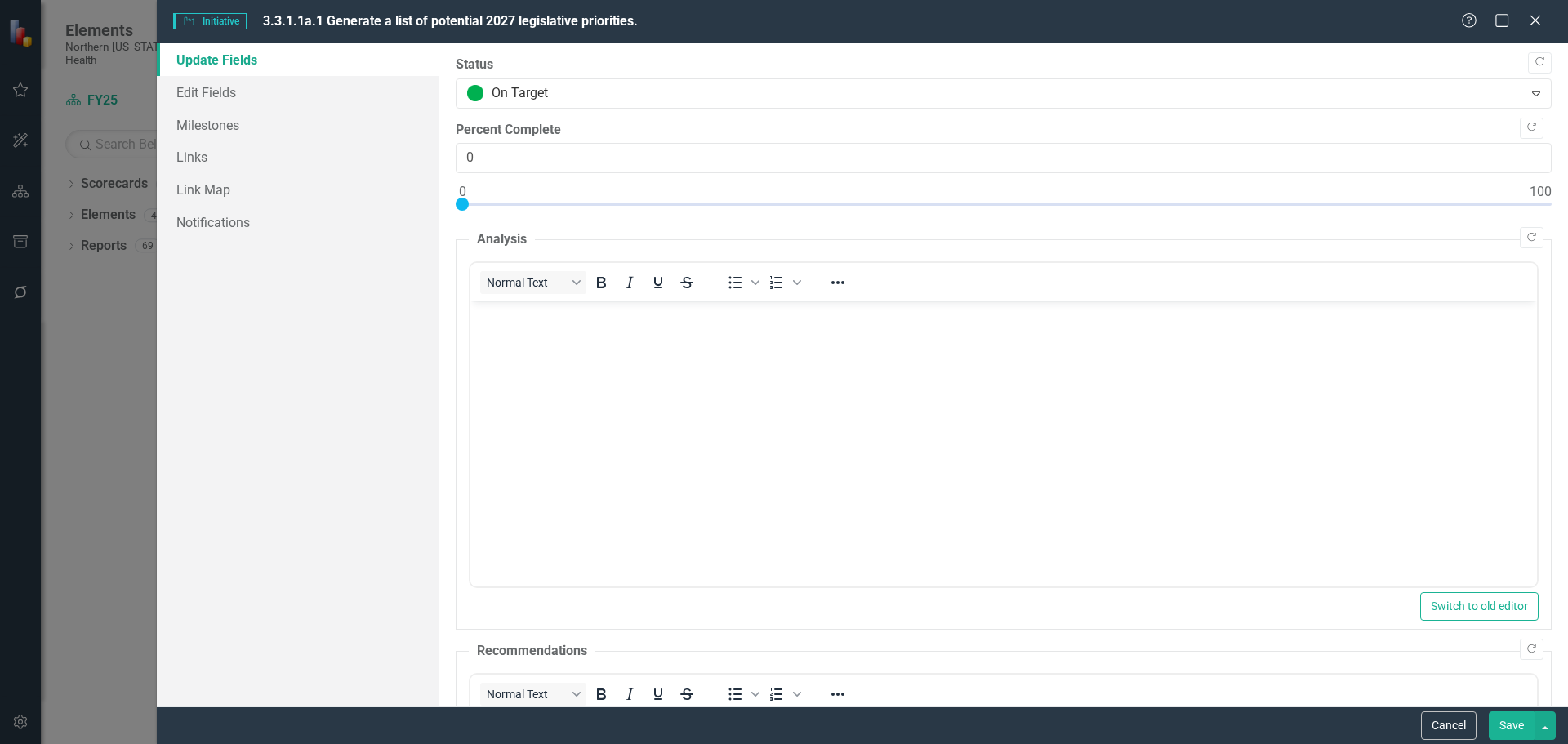
click at [496, 339] on body "Rich Text Area. Press ALT-0 for help." at bounding box center [1002, 423] width 1066 height 245
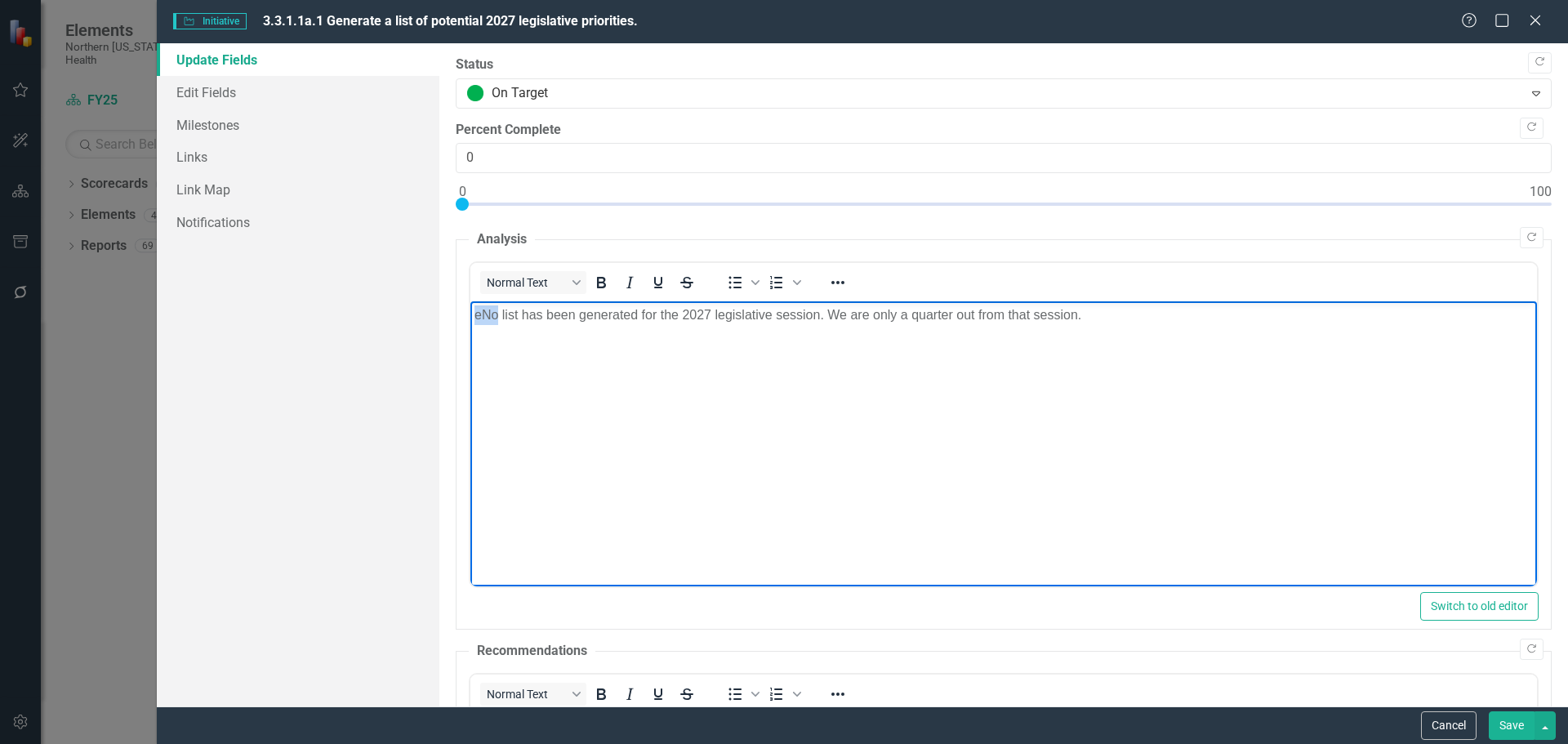
drag, startPoint x: 498, startPoint y: 313, endPoint x: 466, endPoint y: 312, distance: 32.0
click at [469, 312] on html "eNo list has been generated for the 2027 legislative session. We are only a qua…" at bounding box center [1002, 423] width 1066 height 245
click at [1109, 321] on p "No list has been generated for the 2027 legislative session. We are only a quar…" at bounding box center [1003, 315] width 1058 height 20
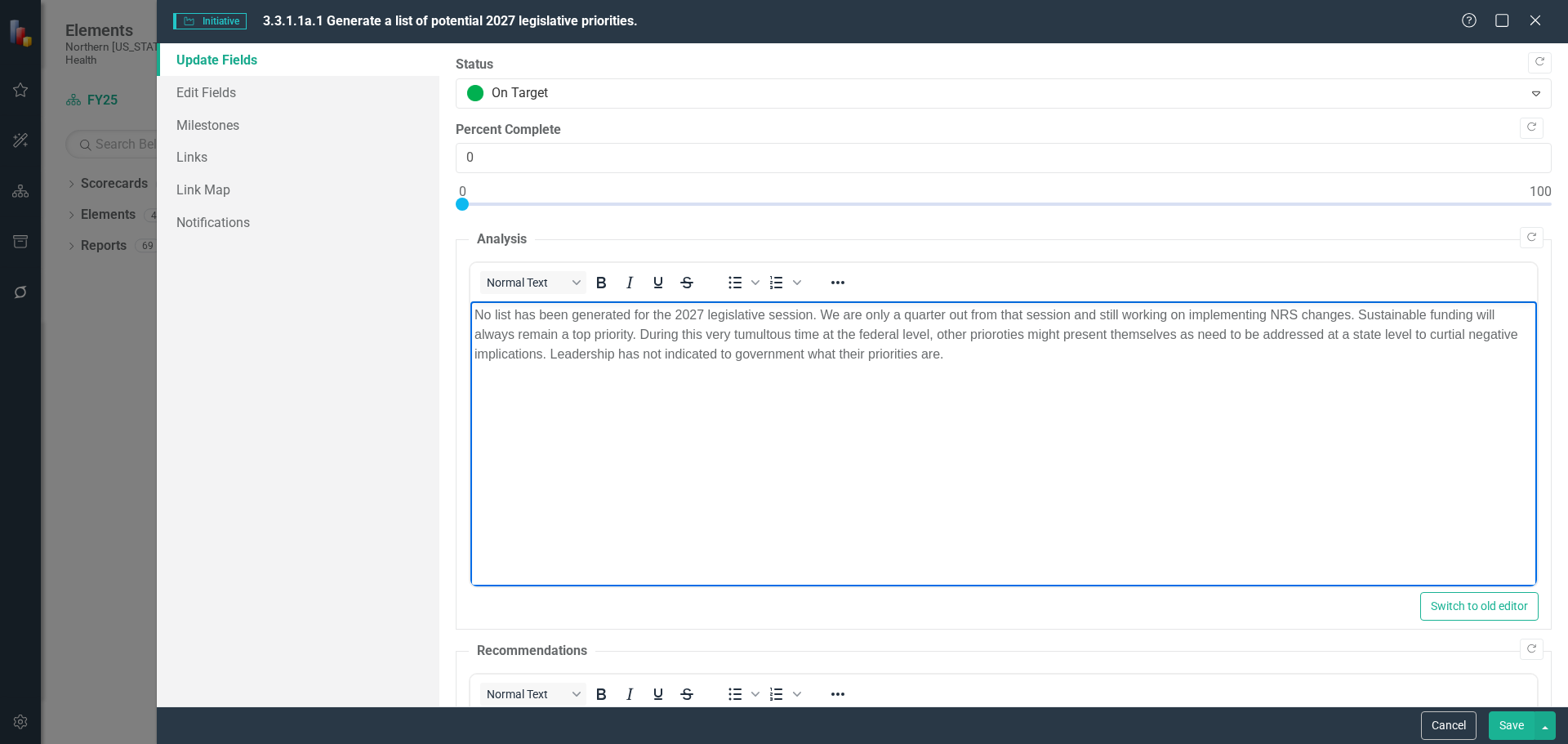
click at [1057, 413] on body "No list has been generated for the 2027 legislative session. We are only a quar…" at bounding box center [1002, 423] width 1066 height 245
click at [840, 286] on icon "Reveal or hide additional toolbar items" at bounding box center [838, 283] width 20 height 20
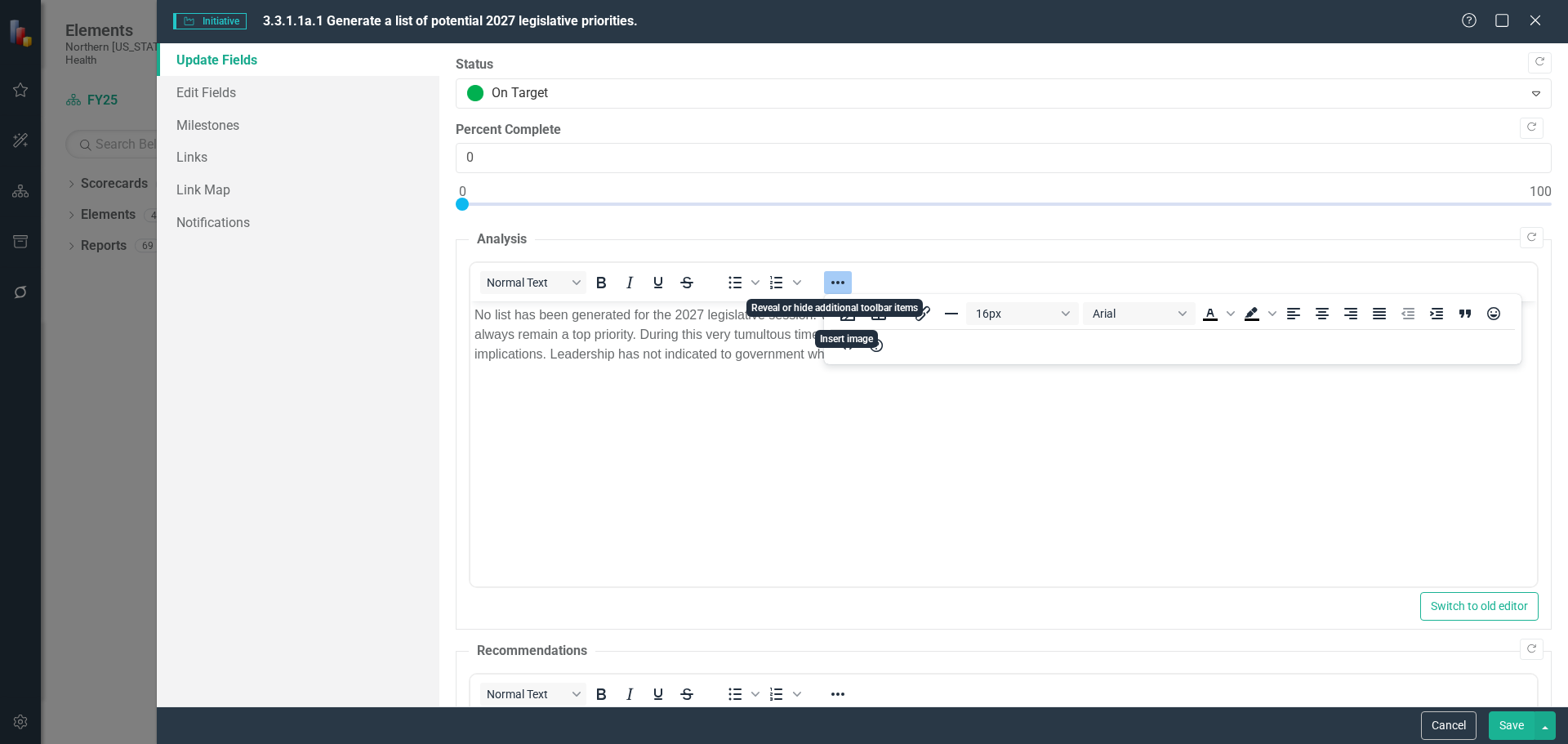
click at [840, 286] on icon "Reveal or hide additional toolbar items" at bounding box center [838, 283] width 20 height 20
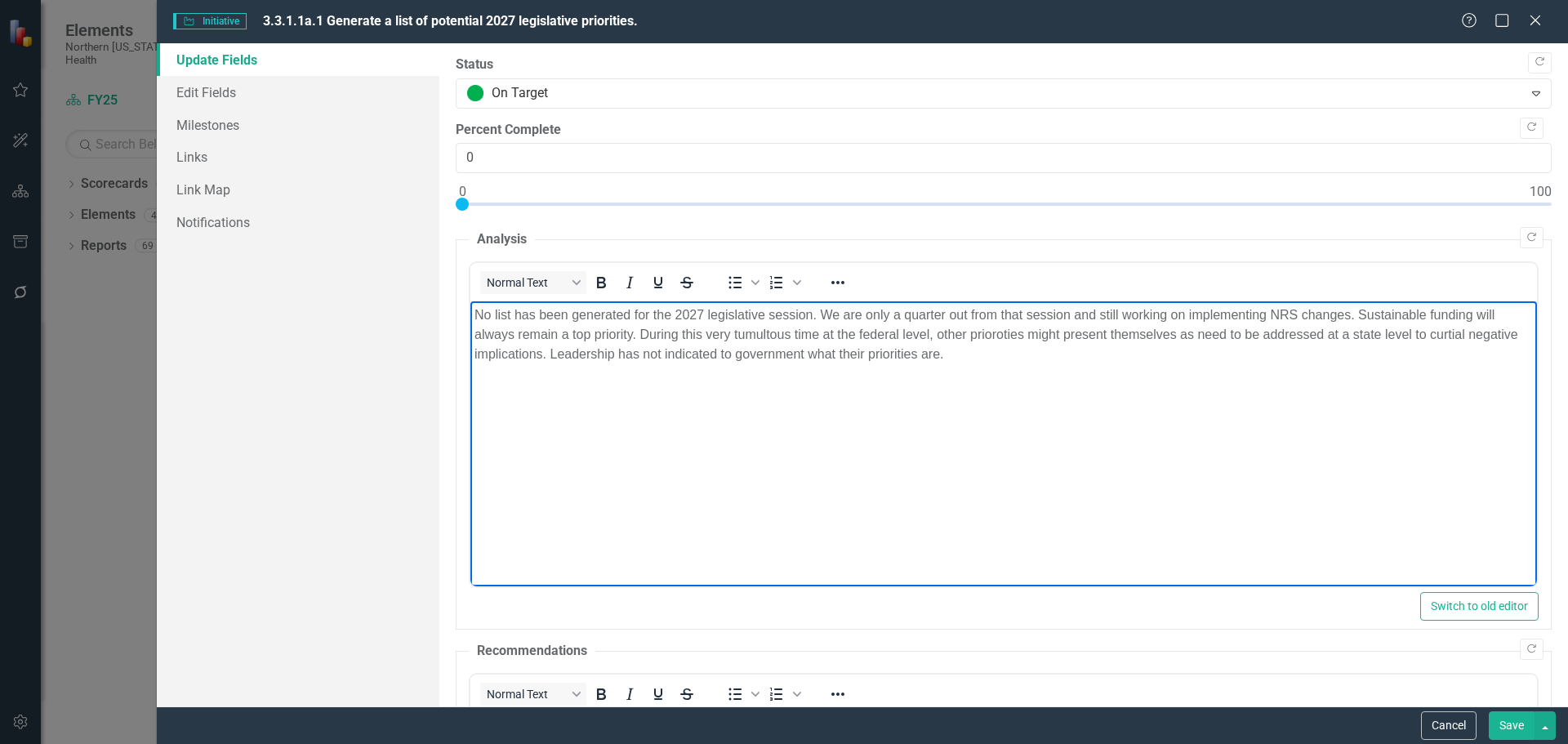
drag, startPoint x: 955, startPoint y: 368, endPoint x: 630, endPoint y: 351, distance: 325.4
click at [469, 323] on html "No list has been generated for the 2027 legislative session. We are only a quar…" at bounding box center [1002, 423] width 1066 height 245
drag, startPoint x: 617, startPoint y: 338, endPoint x: 556, endPoint y: 333, distance: 61.2
click at [556, 333] on p "No list has been generated for the 2027 legislative session. We are only a quar…" at bounding box center [1003, 334] width 1058 height 59
drag, startPoint x: 813, startPoint y: 312, endPoint x: 831, endPoint y: 318, distance: 19.0
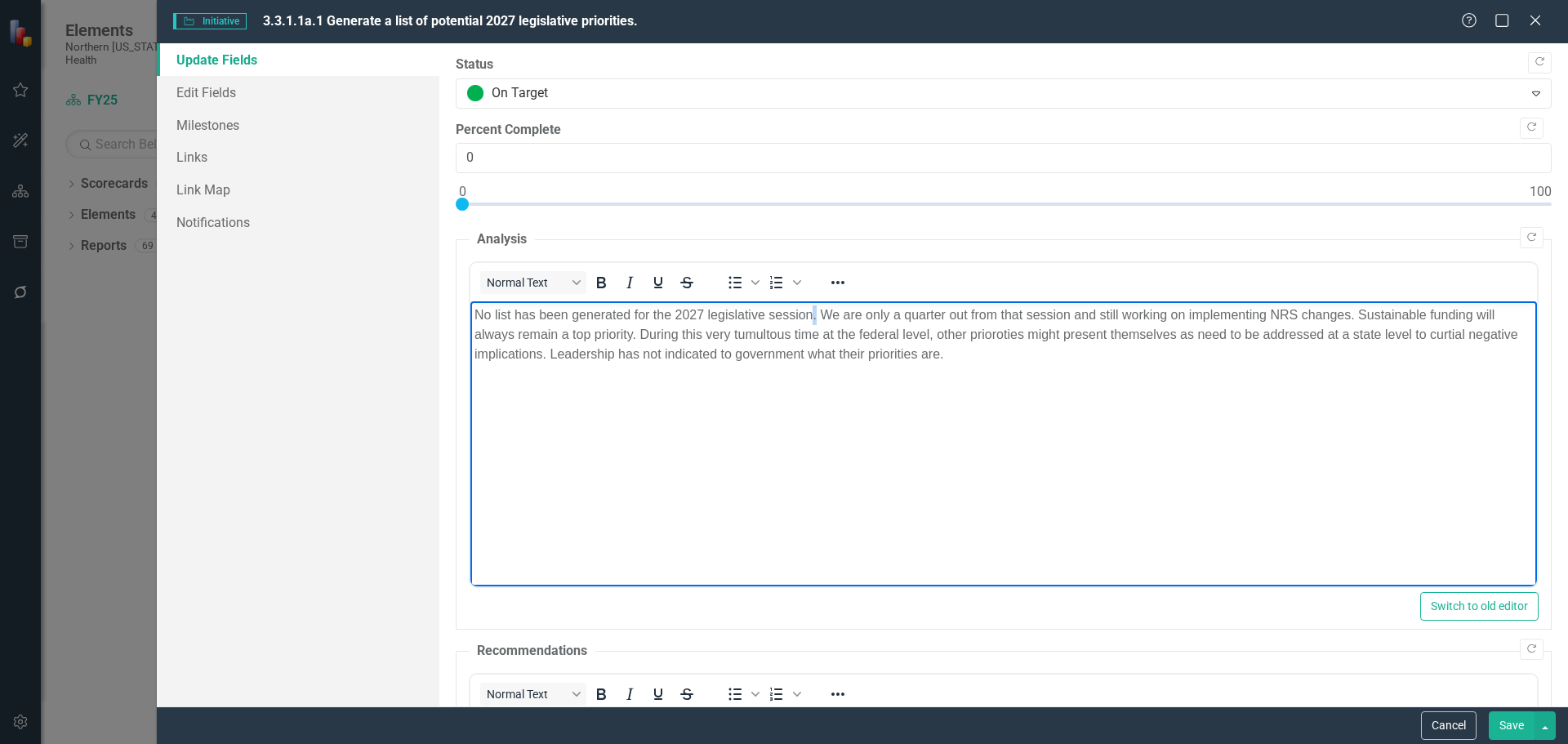
click at [818, 312] on p "No list has been generated for the 2027 legislative session. We are only a quar…" at bounding box center [1003, 334] width 1058 height 59
click at [814, 316] on p "No list has been generated for the 2027 legislative session. We are only a quar…" at bounding box center [1003, 334] width 1058 height 59
drag, startPoint x: 1422, startPoint y: 333, endPoint x: 1337, endPoint y: 333, distance: 85.0
click at [1337, 333] on p "No list has been generated for the 2027 legislative session, but we are still v…" at bounding box center [1003, 334] width 1058 height 59
click at [954, 355] on p "No list has been generated for the 2027 legislative session, but we are still v…" at bounding box center [1003, 334] width 1058 height 59
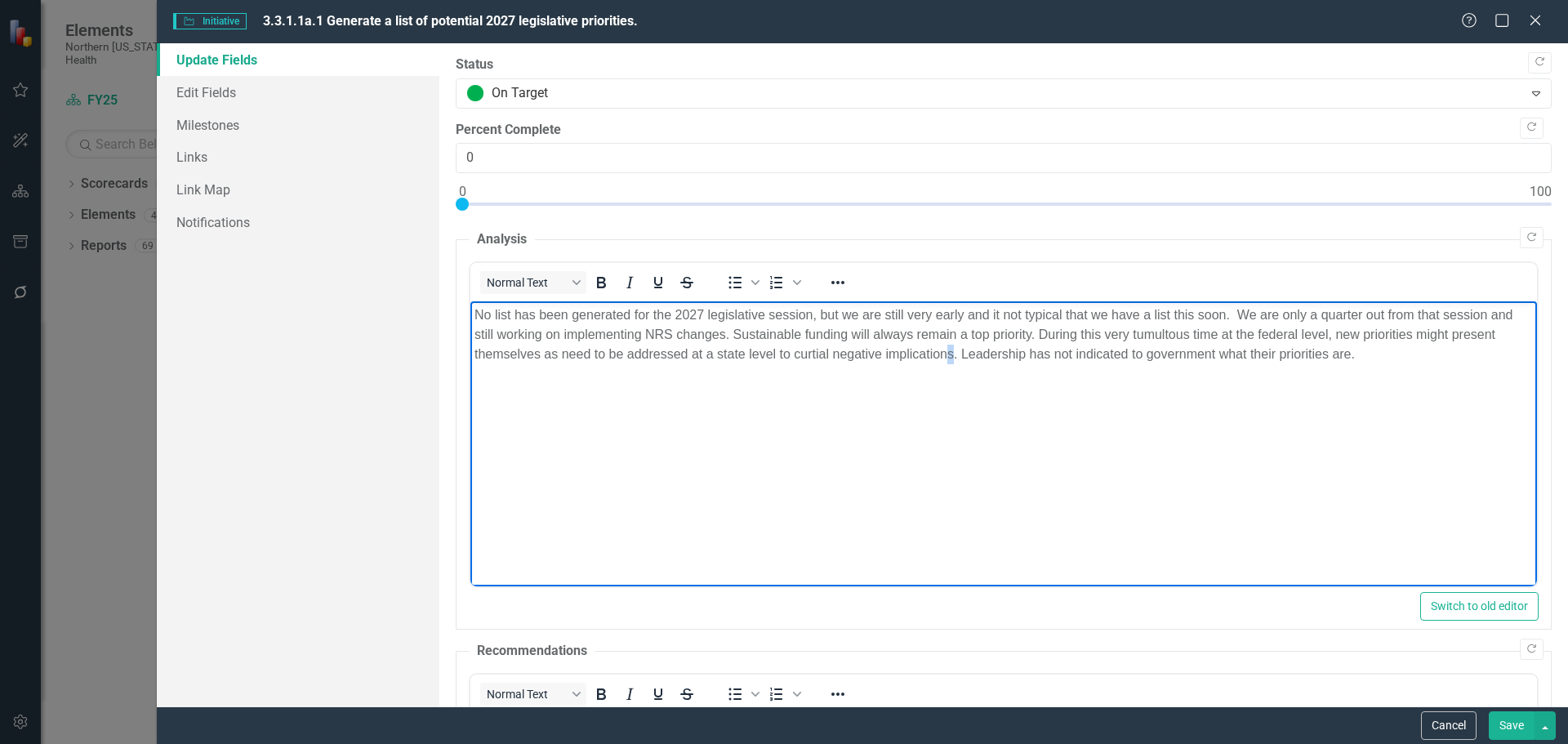
click at [954, 355] on p "No list has been generated for the 2027 legislative session, but we are still v…" at bounding box center [1003, 334] width 1058 height 59
click at [1434, 353] on p "No list has been generated for the 2027 legislative session, but we are still v…" at bounding box center [1003, 344] width 1058 height 79
drag, startPoint x: 1439, startPoint y: 352, endPoint x: 1357, endPoint y: 355, distance: 82.1
click at [1357, 355] on p "No list has been generated for the 2027 legislative session, but we are still v…" at bounding box center [1003, 344] width 1058 height 79
click at [1502, 351] on p "No list has been generated for the 2027 legislative session, but we are still v…" at bounding box center [1003, 334] width 1058 height 59
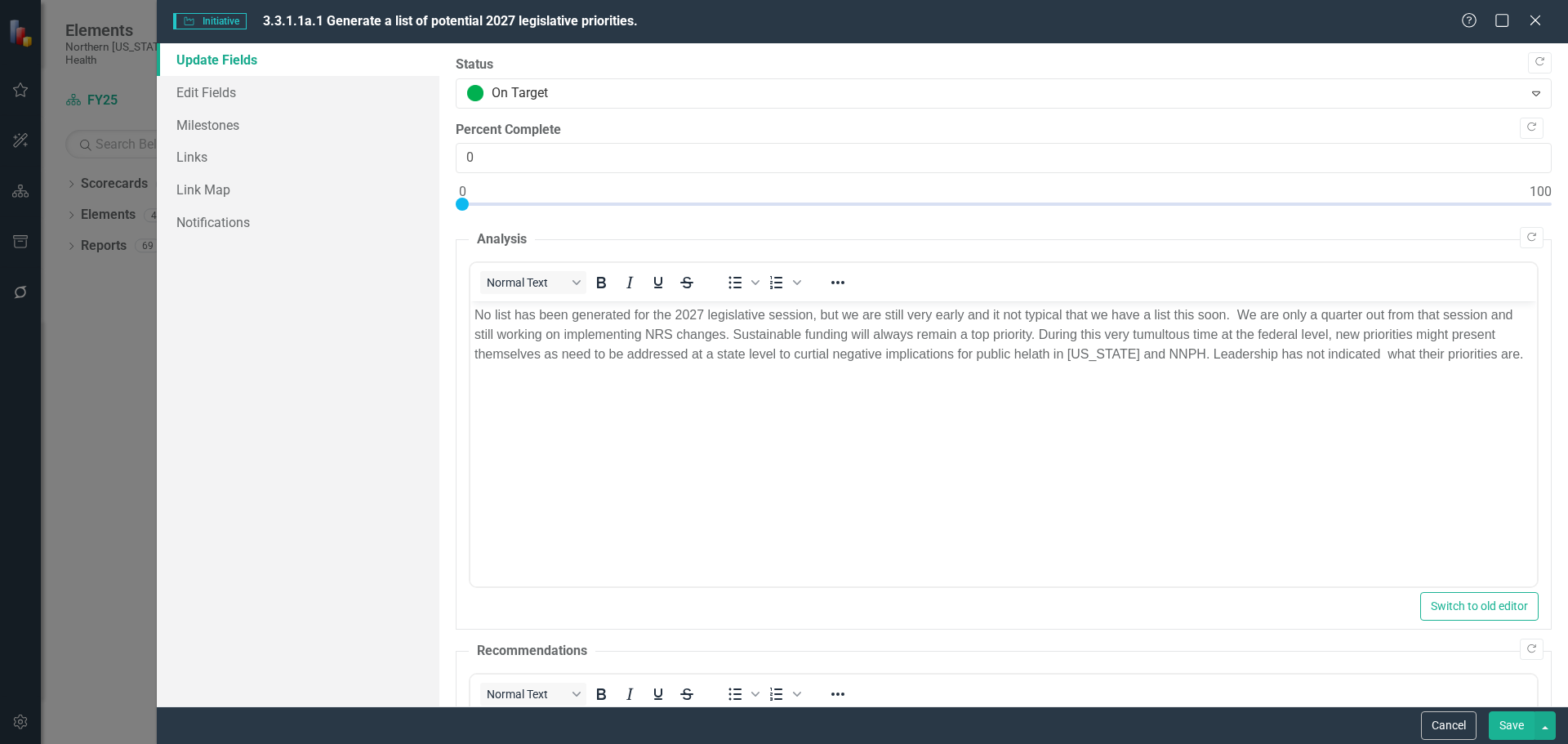
click at [1510, 723] on button "Save" at bounding box center [1511, 726] width 46 height 29
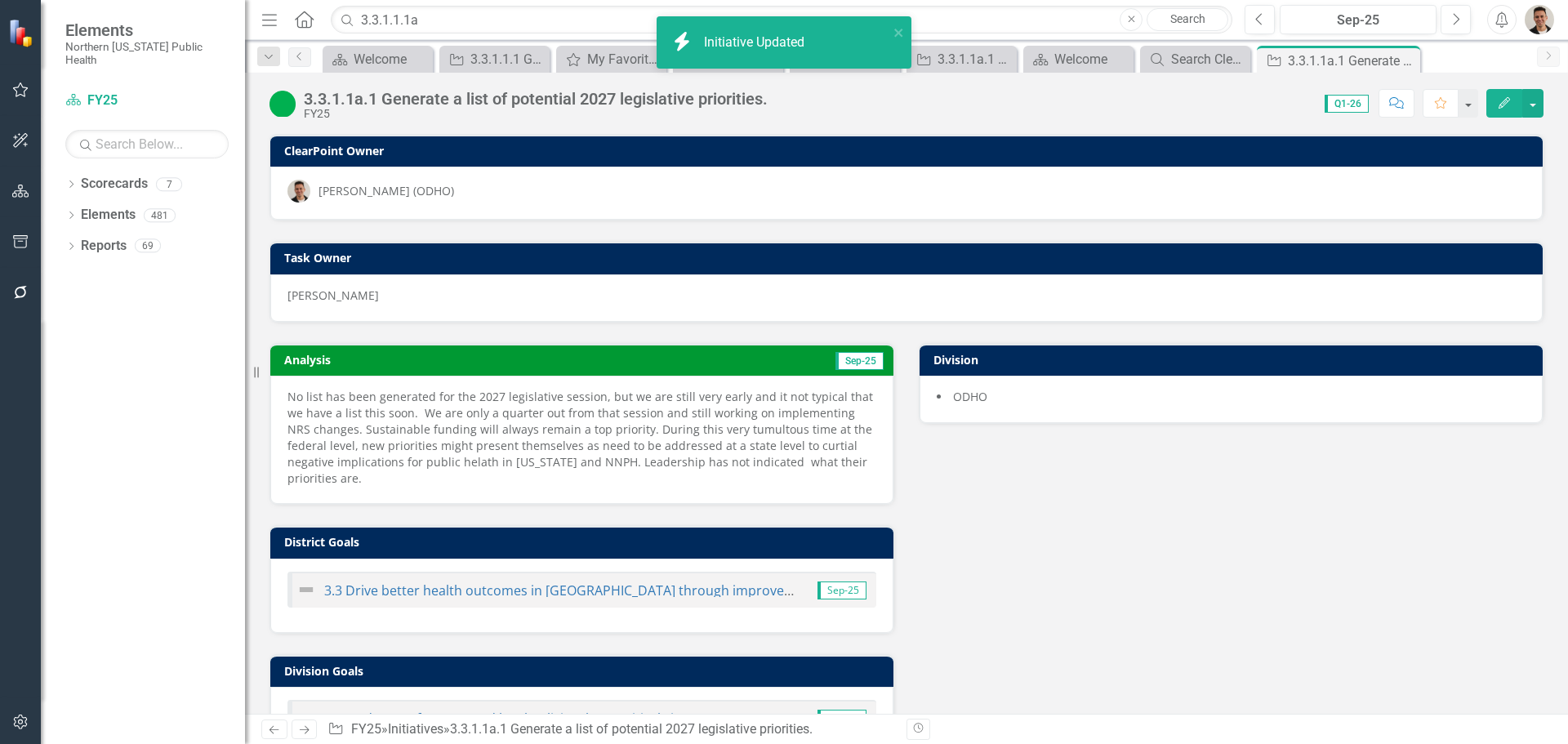
click at [1508, 107] on icon "Edit" at bounding box center [1504, 103] width 14 height 12
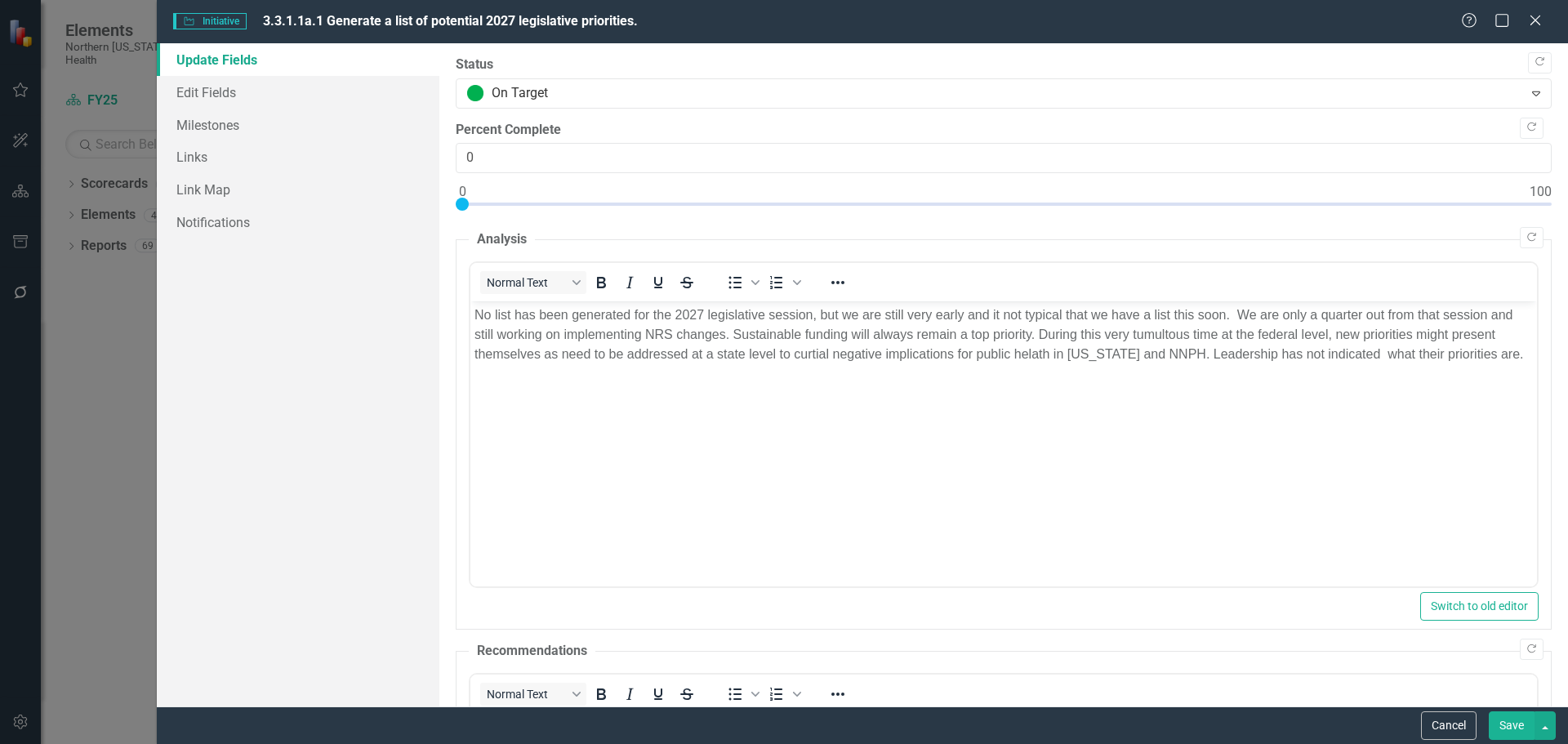
scroll to position [359, 0]
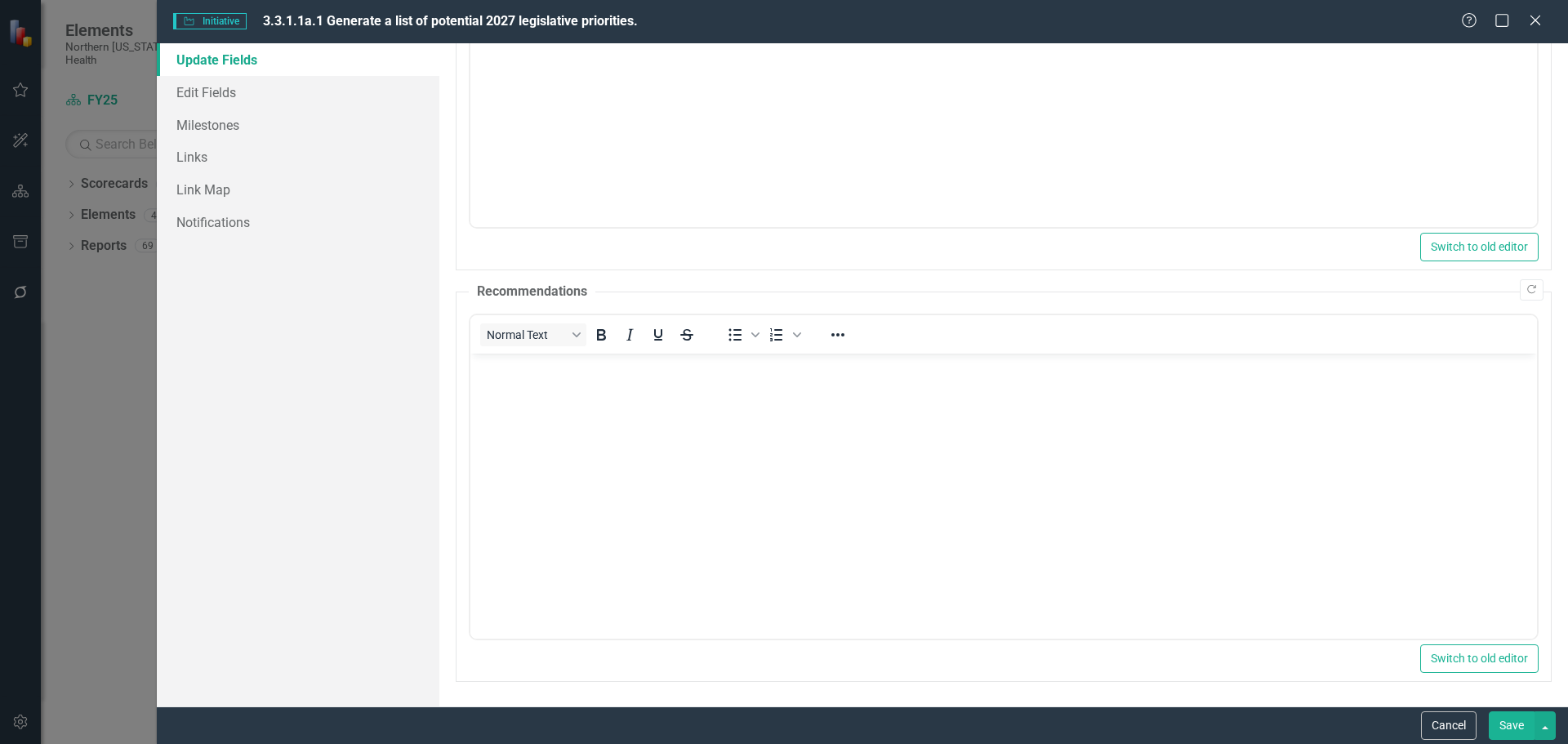
click at [587, 426] on body "Rich Text Area. Press ALT-0 for help." at bounding box center [1002, 475] width 1066 height 245
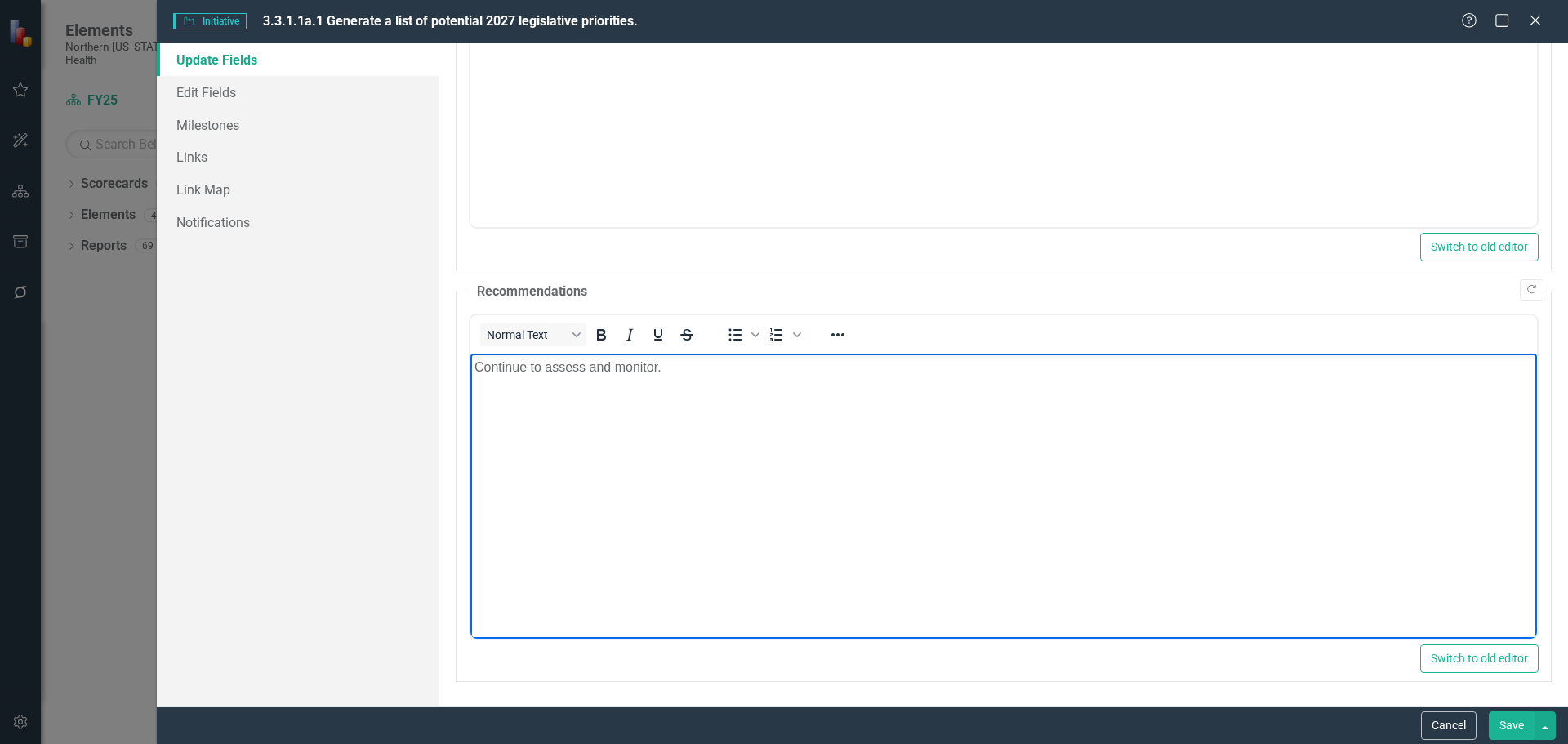
click at [1521, 715] on button "Save" at bounding box center [1511, 726] width 46 height 29
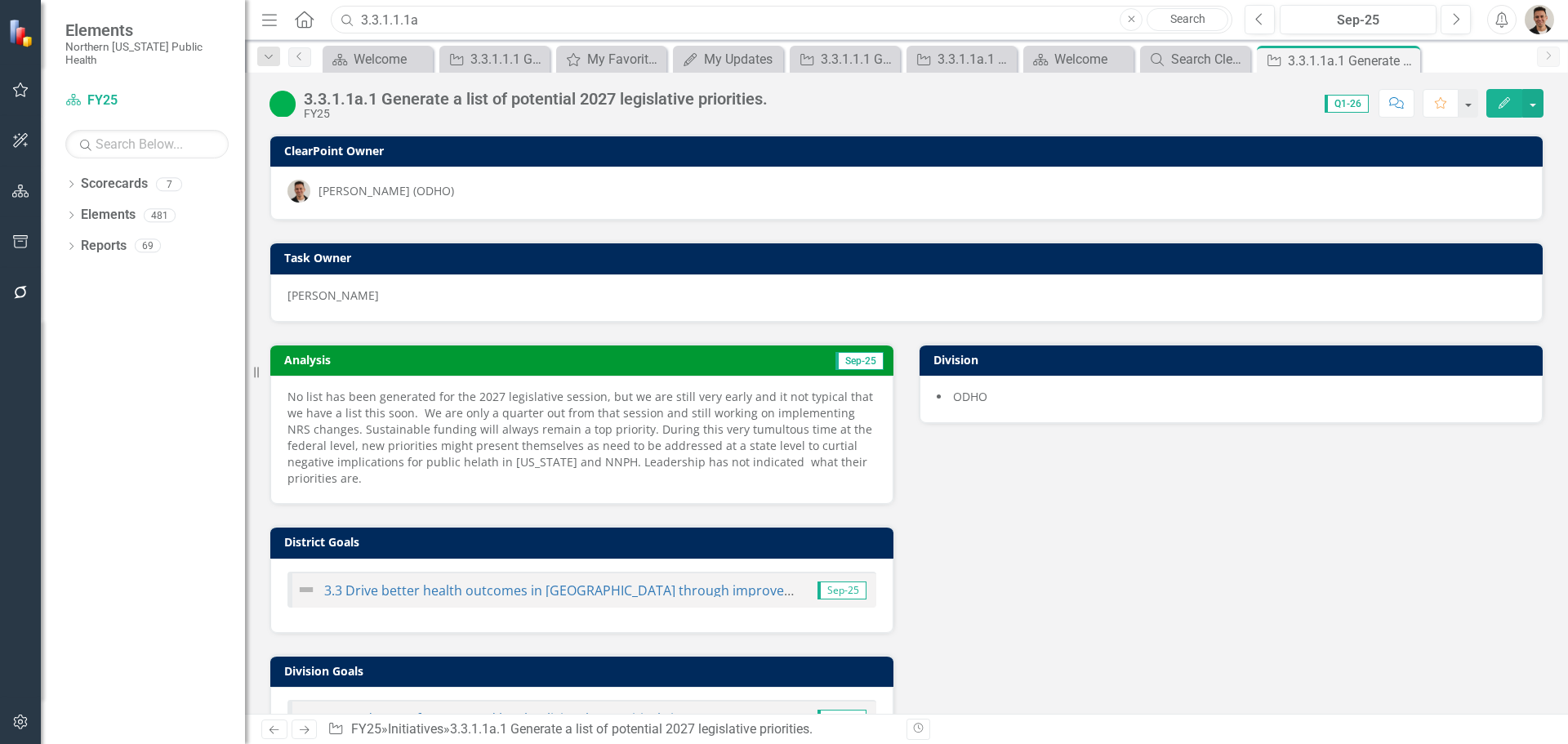
drag, startPoint x: 448, startPoint y: 20, endPoint x: 309, endPoint y: 24, distance: 139.1
click at [309, 24] on div "Menu Home Search 3.3.1.1.1a Close Search" at bounding box center [743, 20] width 971 height 31
click at [455, 23] on input "3.3.1.1.1a" at bounding box center [781, 20] width 902 height 29
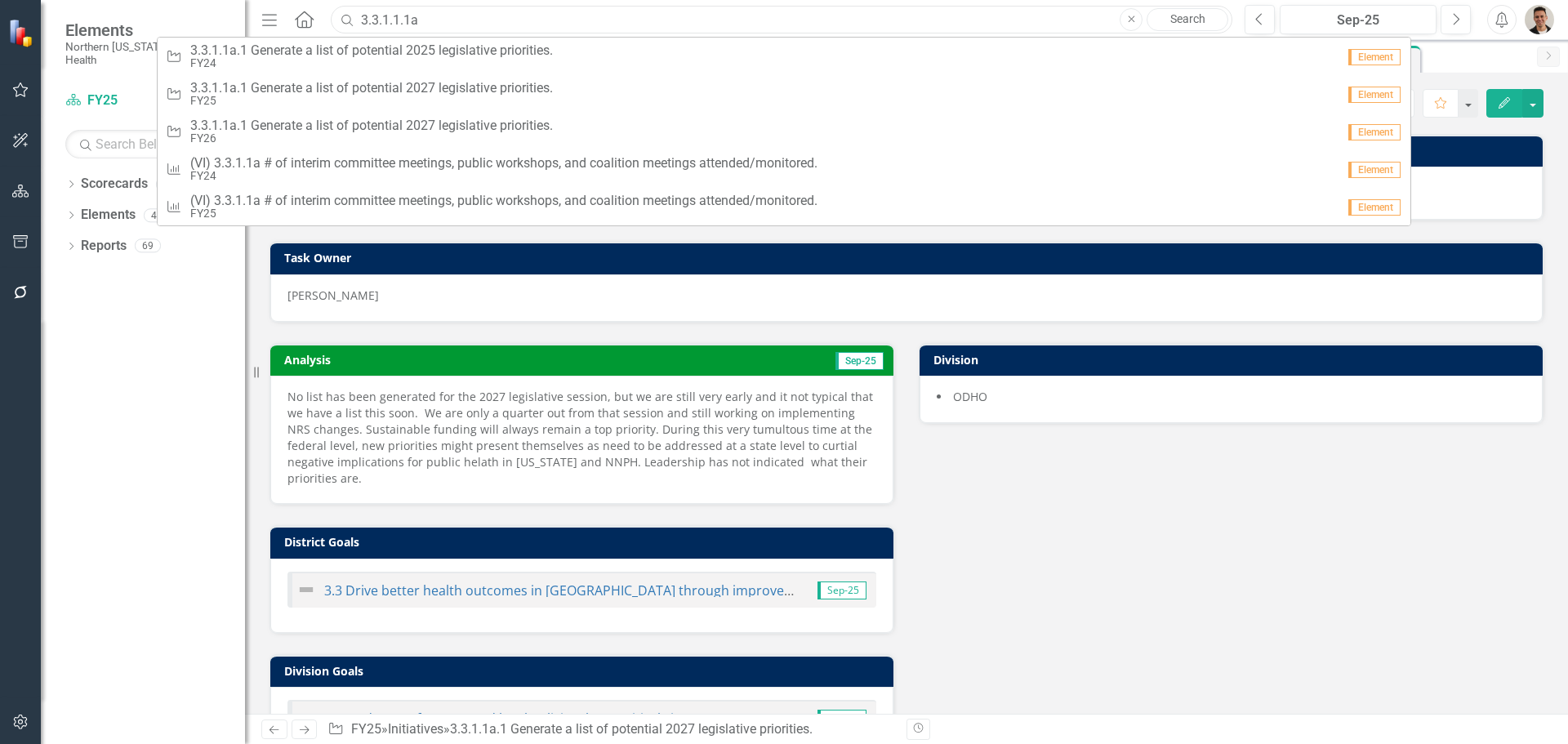
drag, startPoint x: 442, startPoint y: 18, endPoint x: 397, endPoint y: 18, distance: 45.0
click at [397, 18] on input "3.3.1.1.1a" at bounding box center [781, 20] width 902 height 29
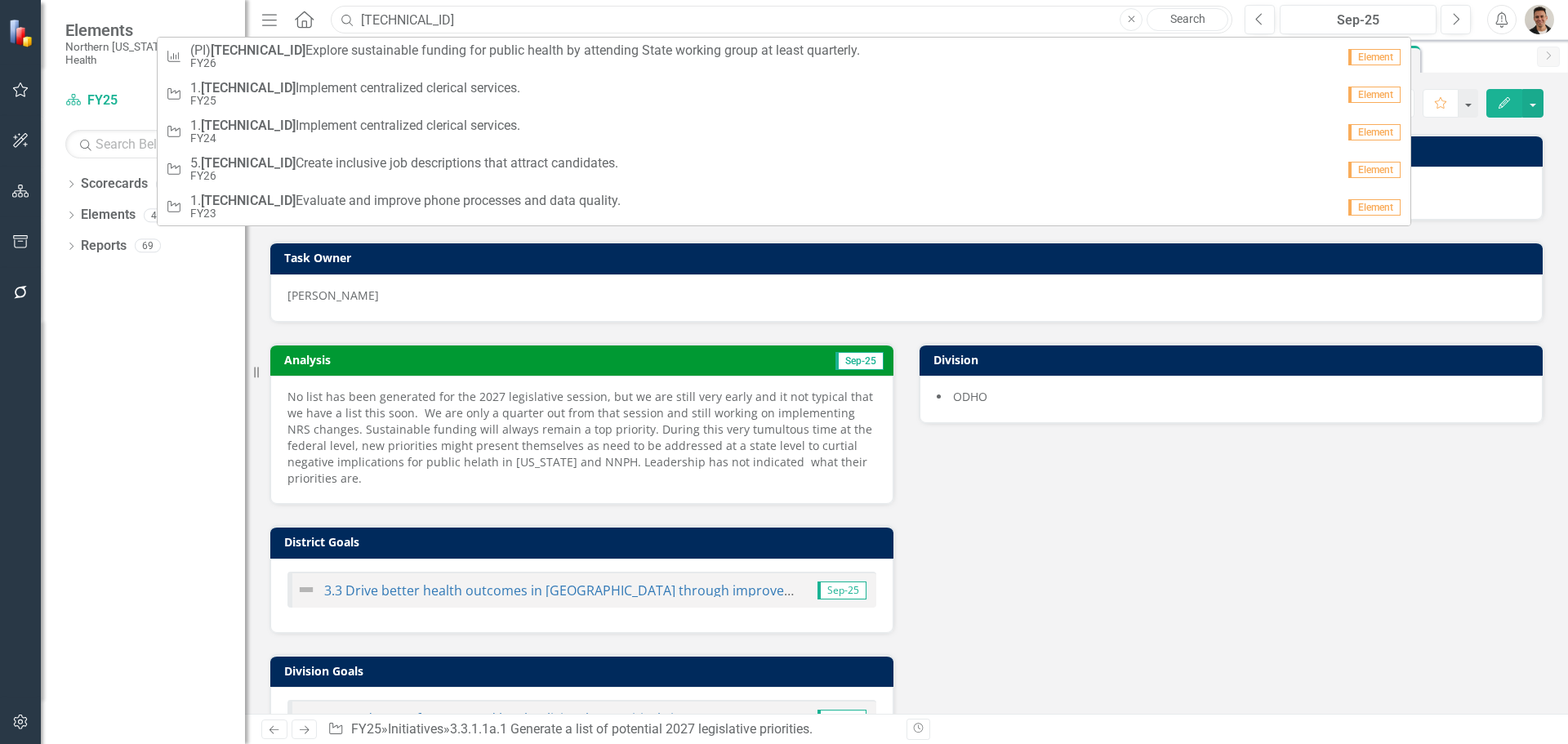
type input "[TECHNICAL_ID]"
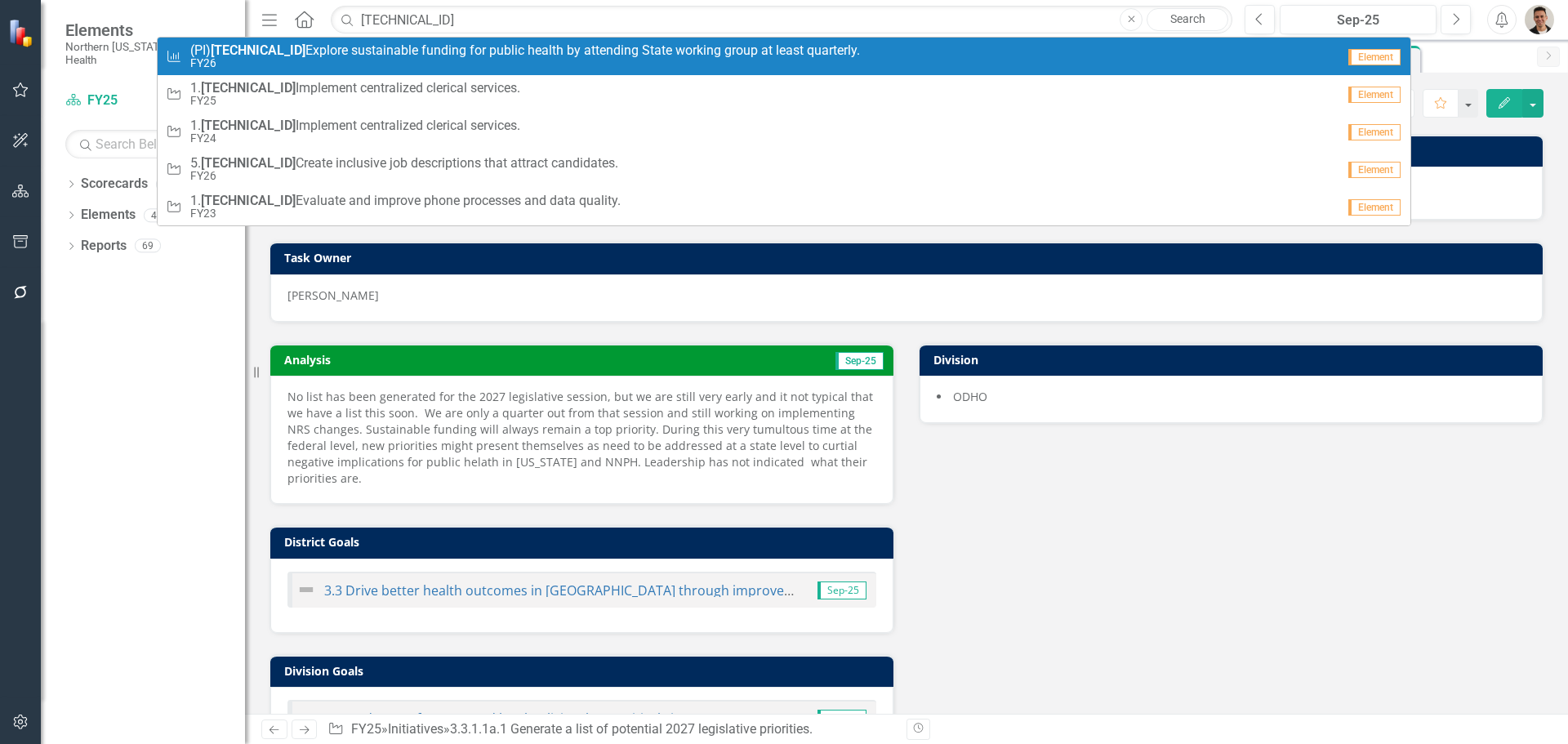
click at [285, 46] on span "(PI) [TECHNICAL_ID] Explore sustainable funding for public health by attending …" at bounding box center [525, 51] width 670 height 14
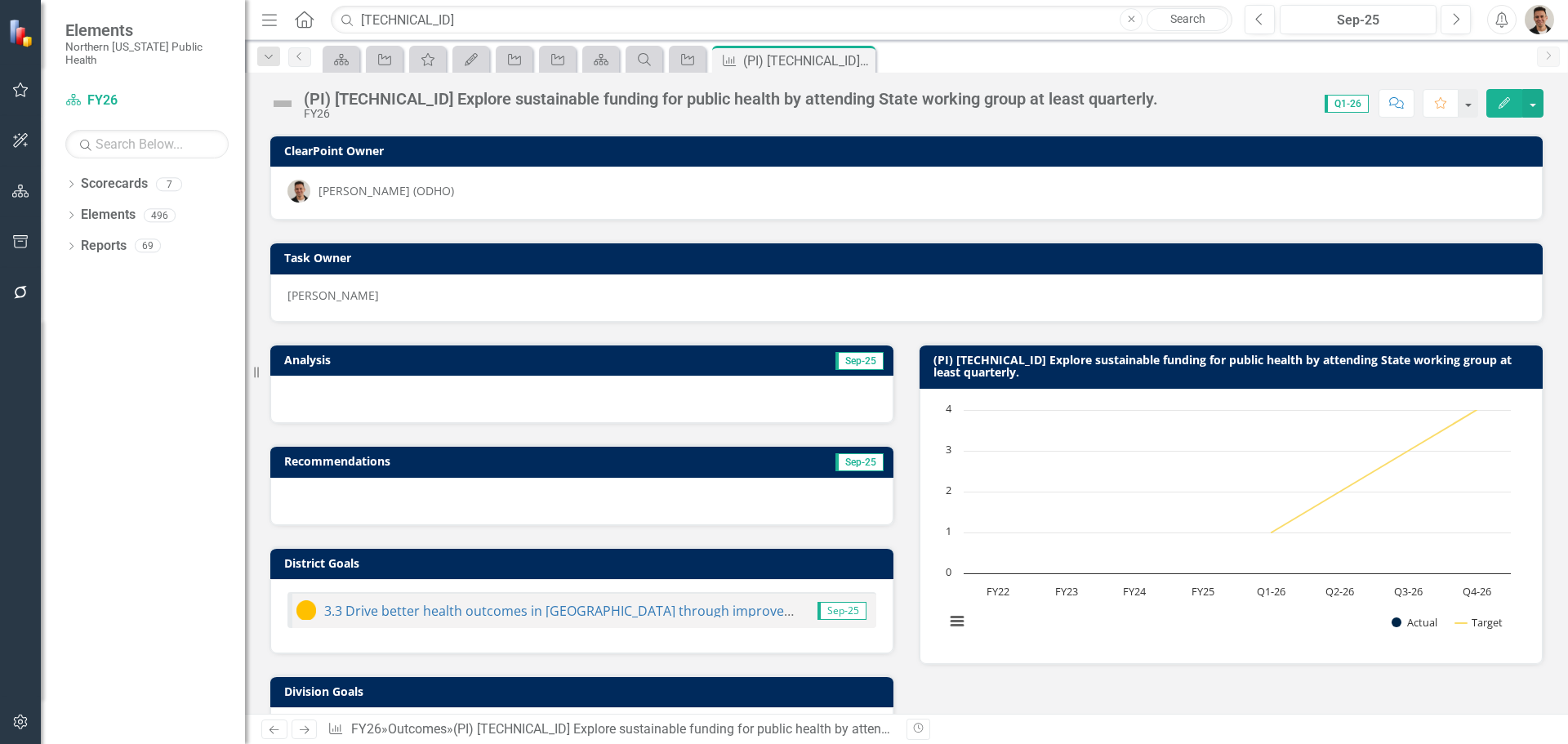
click at [1503, 98] on icon "Edit" at bounding box center [1504, 103] width 14 height 12
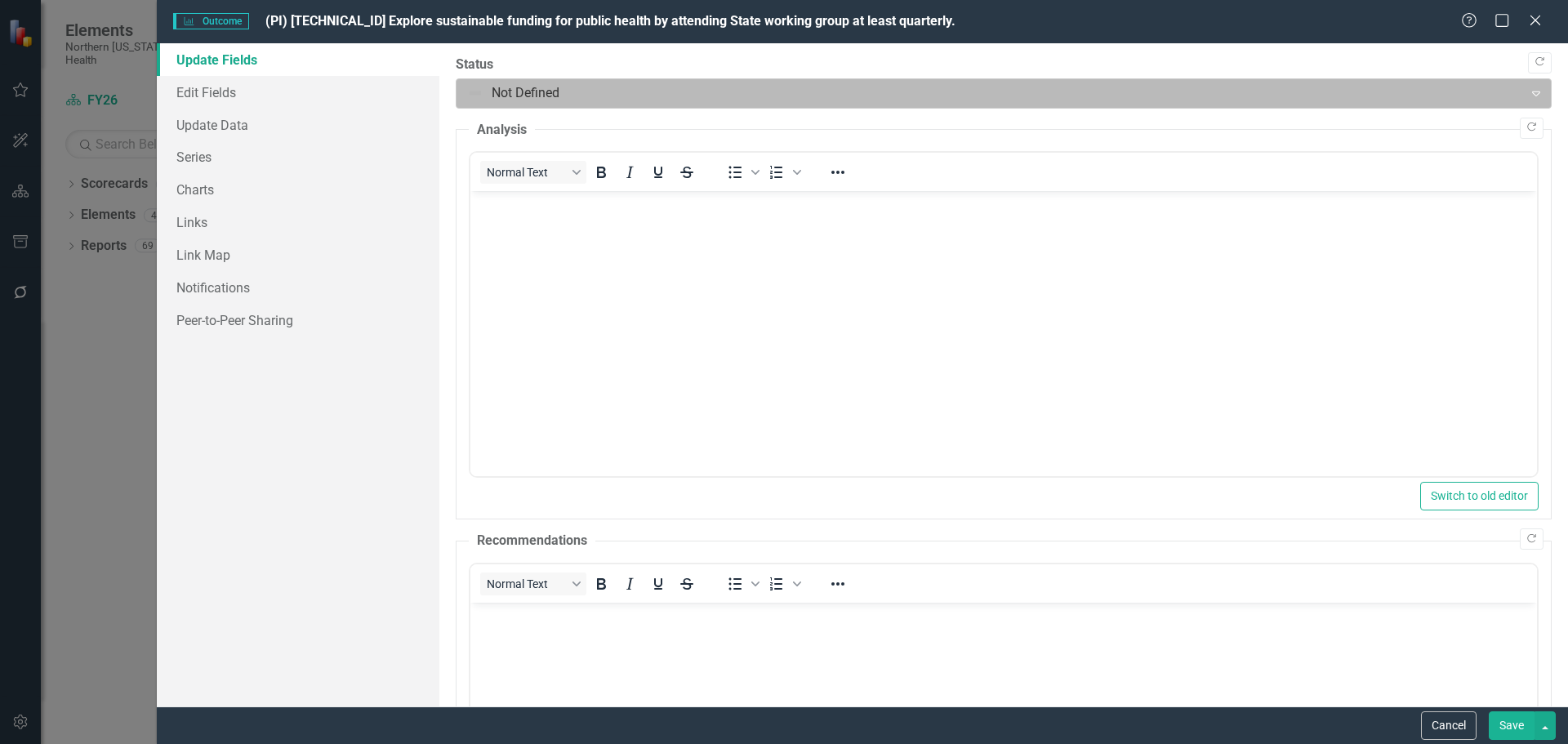
click at [561, 98] on div at bounding box center [989, 93] width 1046 height 22
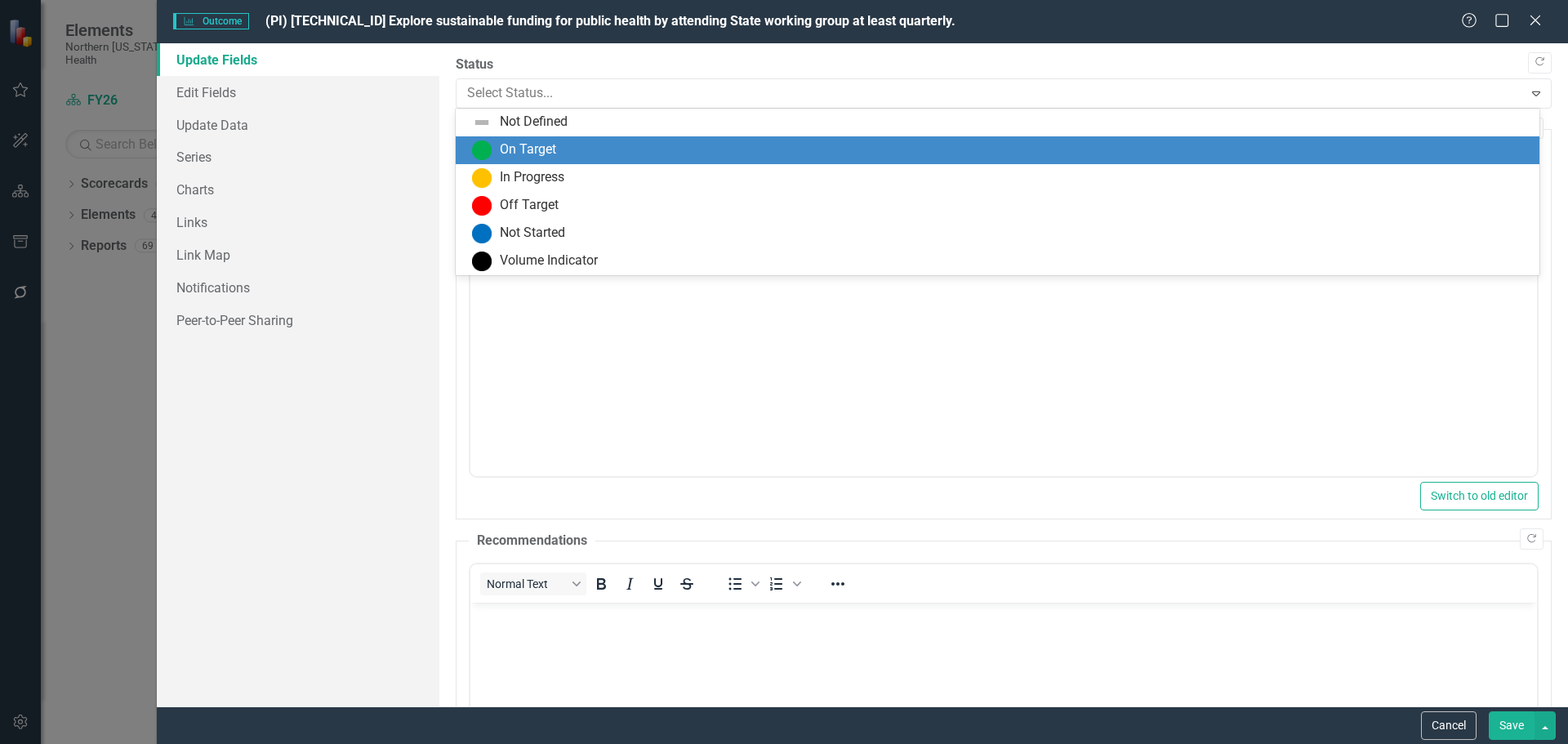
click at [533, 152] on div "On Target" at bounding box center [528, 150] width 56 height 19
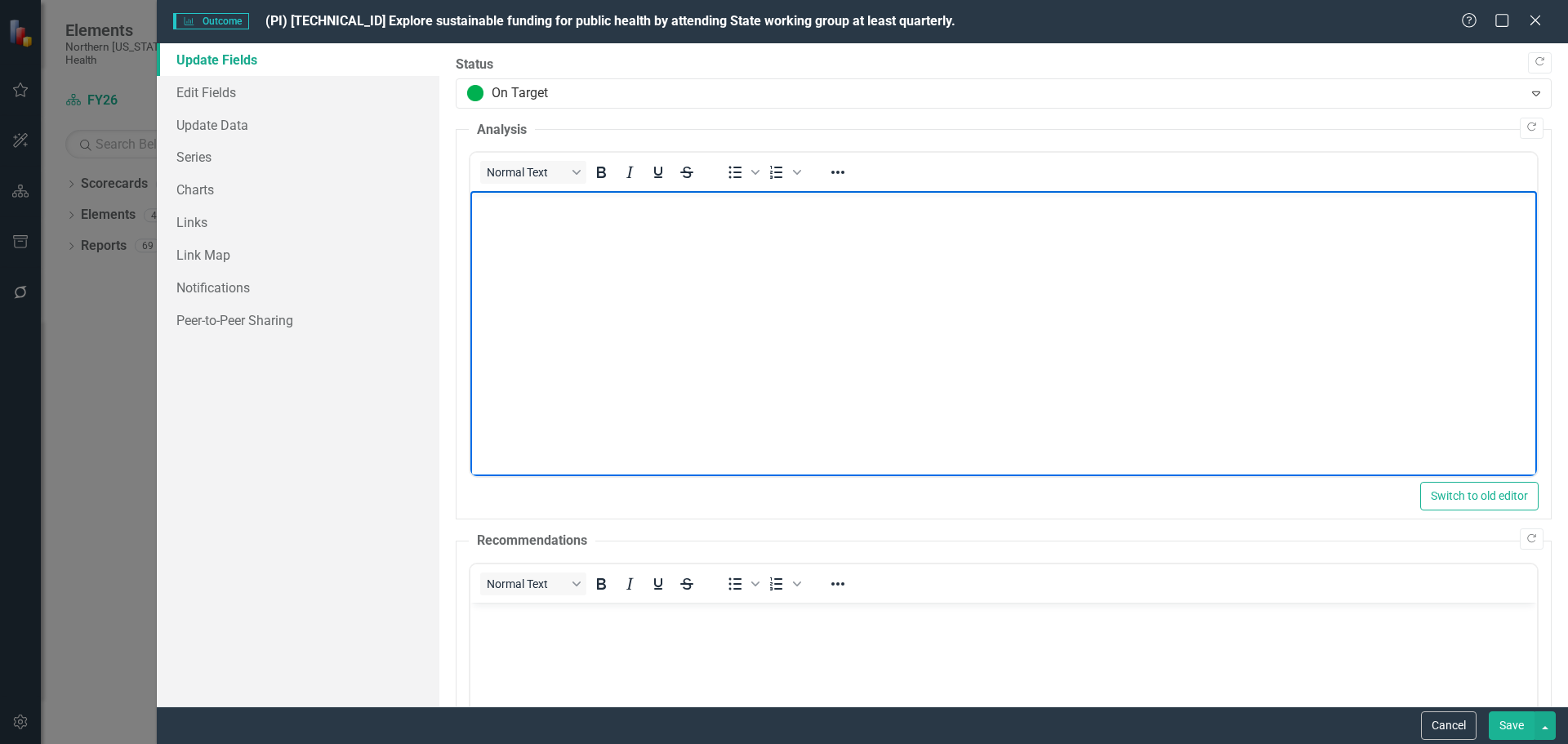
click at [521, 219] on body "Rich Text Area. Press ALT-0 for help." at bounding box center [1002, 313] width 1066 height 245
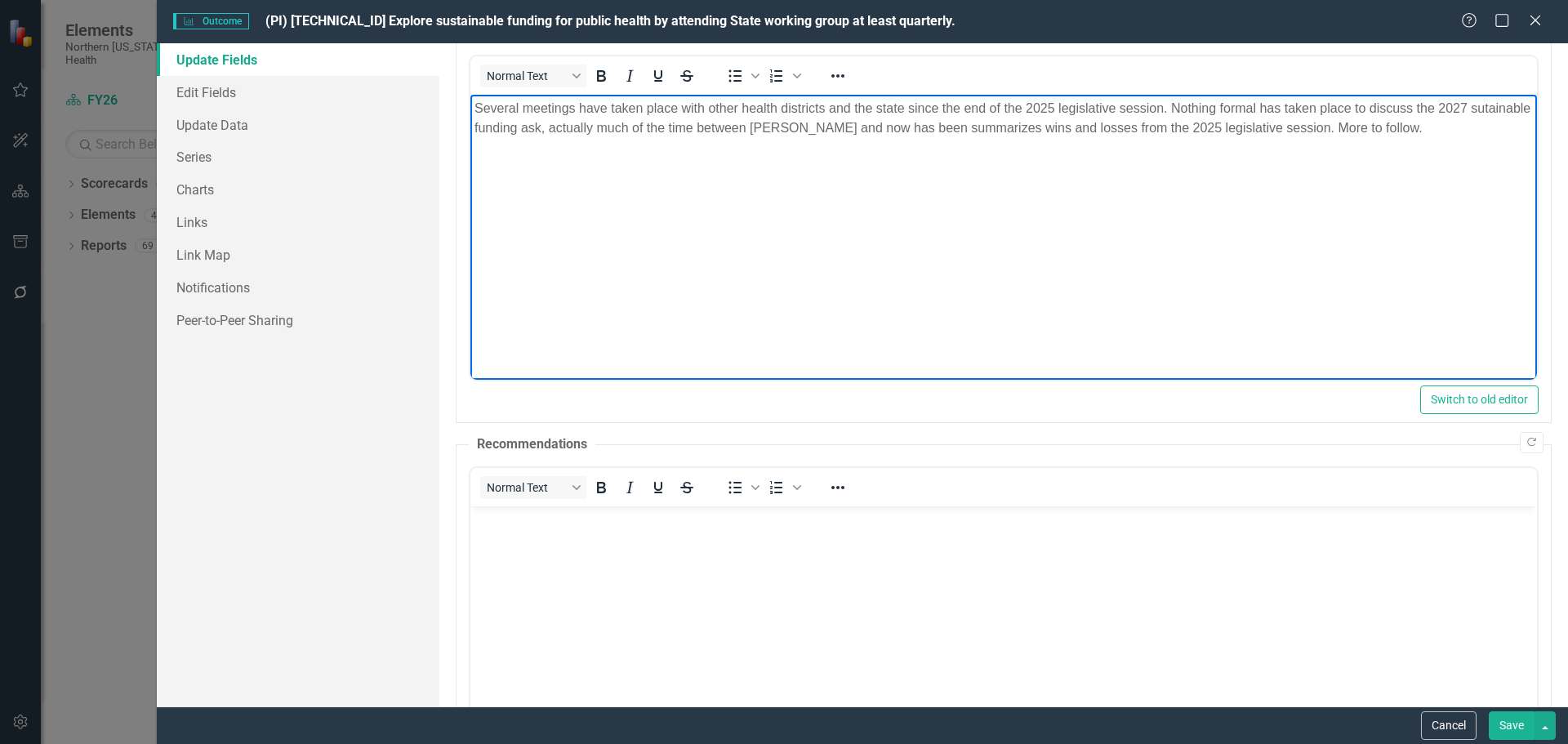
scroll to position [249, 0]
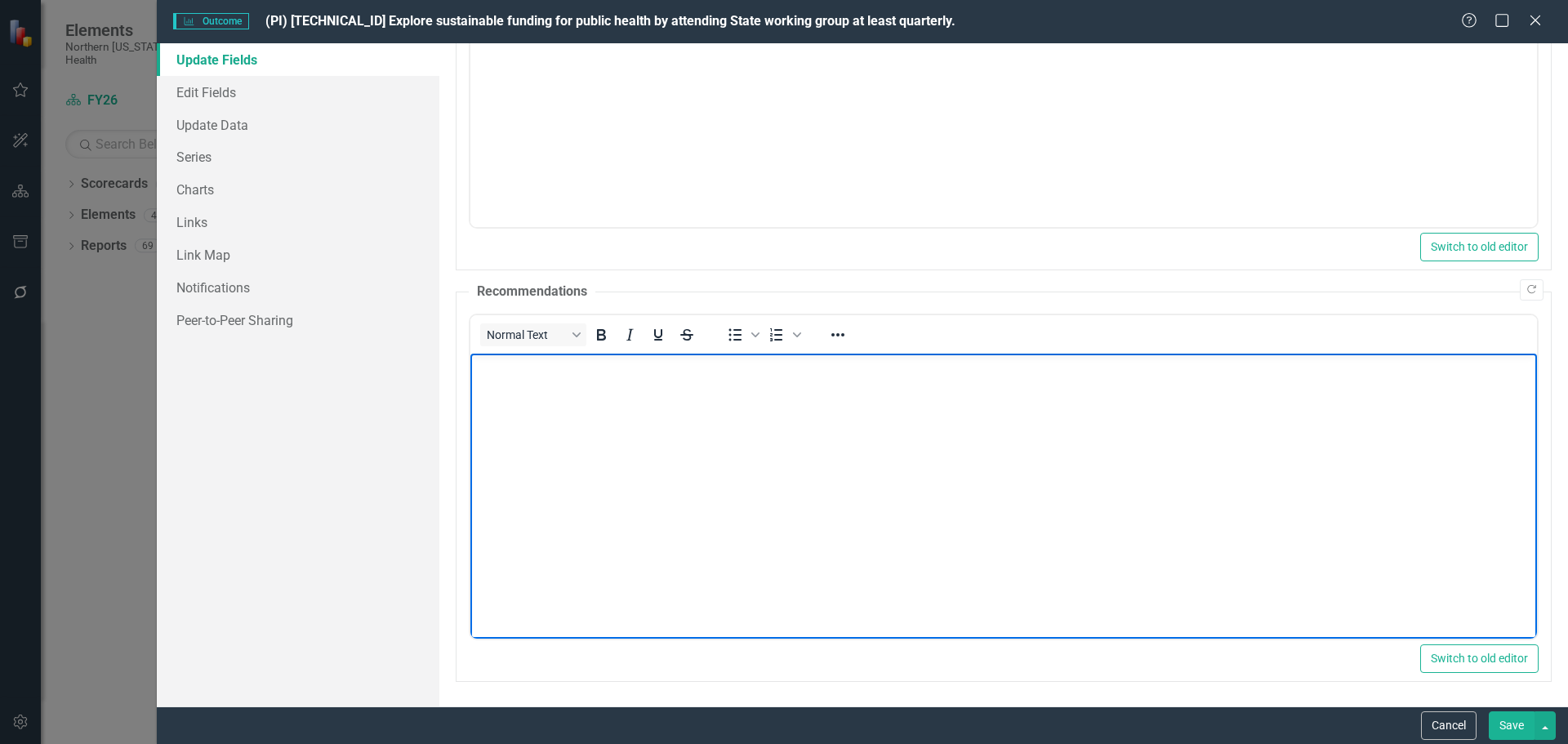
click at [573, 418] on body "Rich Text Area. Press ALT-0 for help." at bounding box center [1002, 476] width 1066 height 245
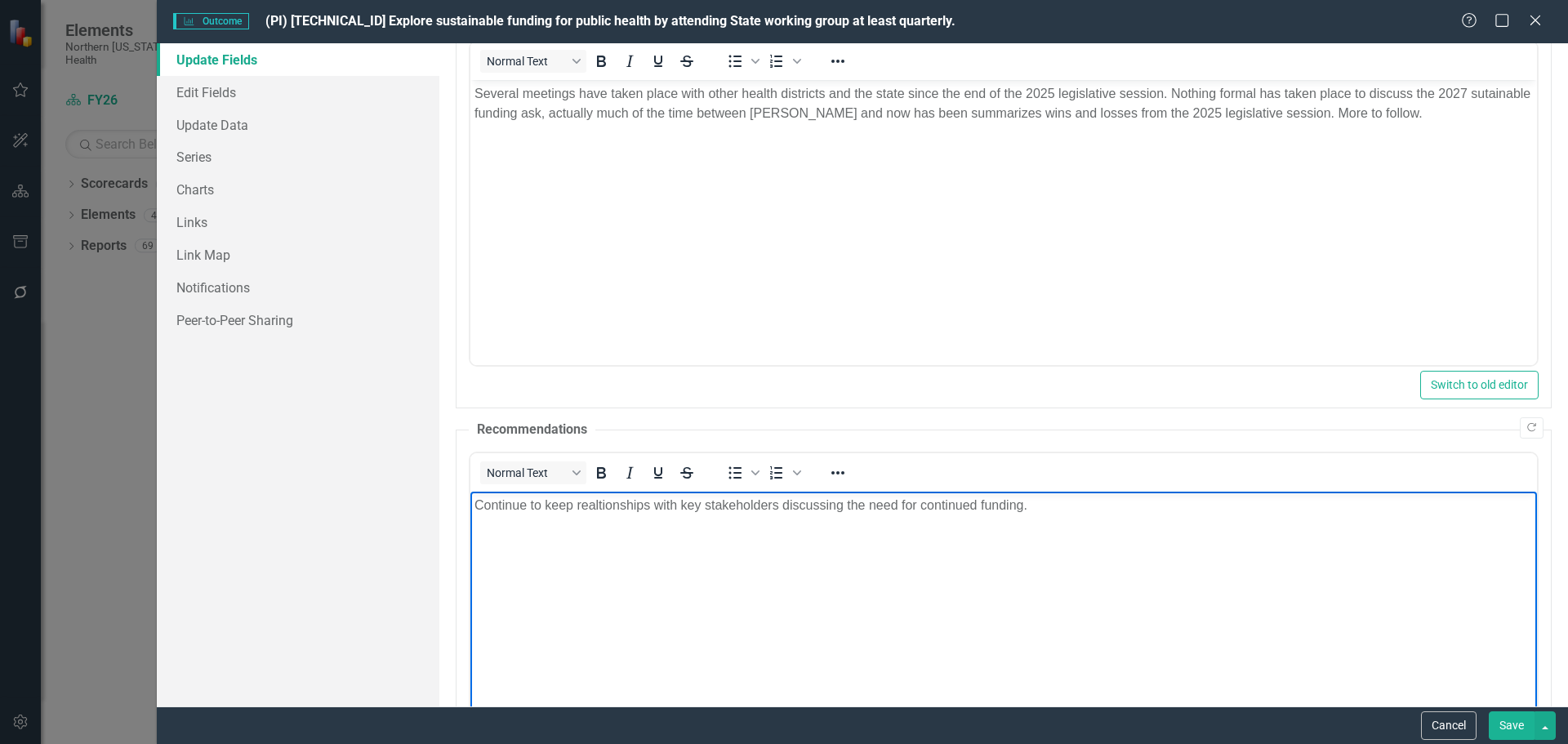
scroll to position [0, 0]
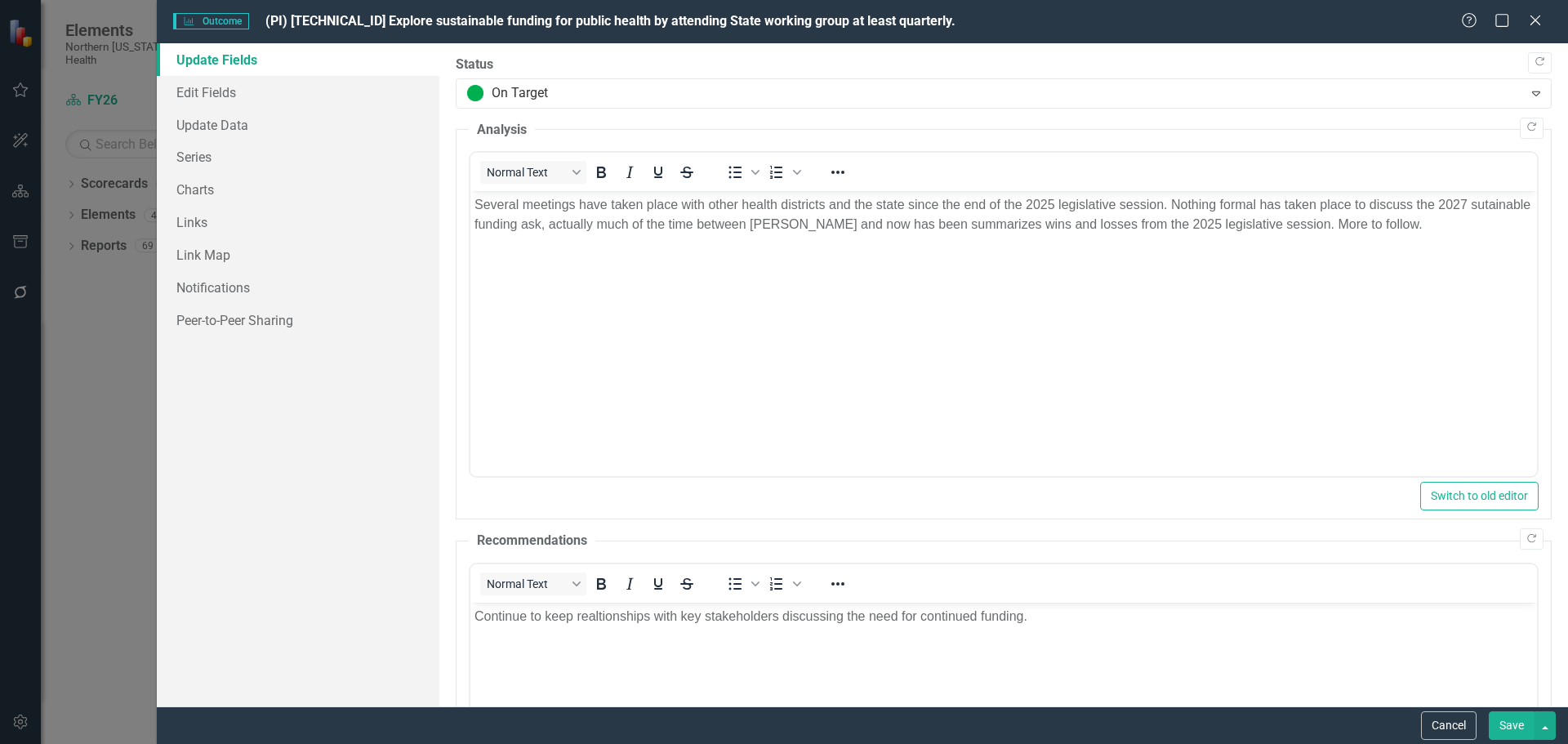
click at [1512, 723] on button "Save" at bounding box center [1511, 726] width 46 height 29
